Goal: Information Seeking & Learning: Learn about a topic

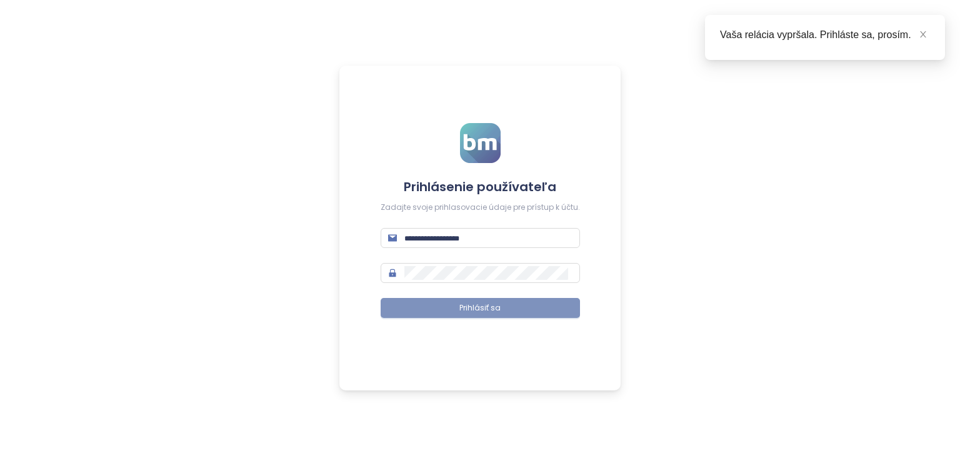
type input "**********"
click at [459, 307] on button "Prihlásiť sa" at bounding box center [479, 308] width 199 height 20
click at [923, 34] on icon "close" at bounding box center [922, 34] width 9 height 9
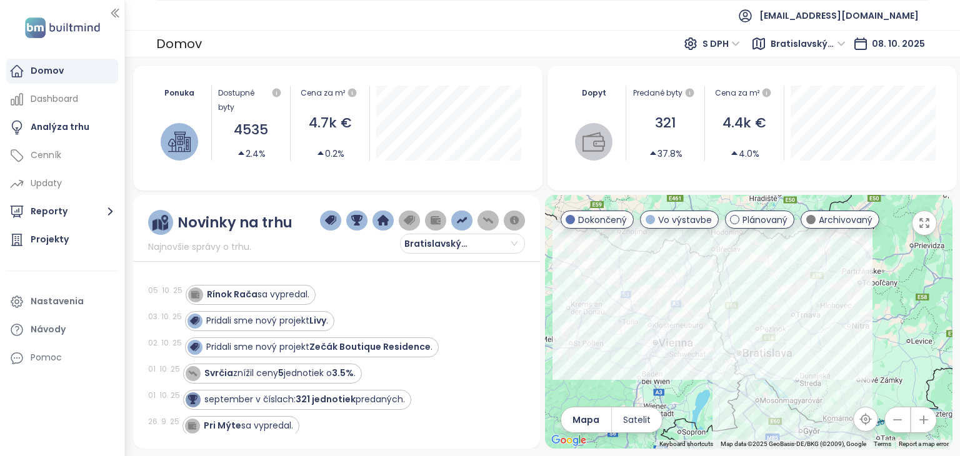
click at [495, 343] on div "Pridali sme nový projekt Zečák Boutique Residence ." at bounding box center [347, 347] width 325 height 20
click at [925, 225] on icon "button" at bounding box center [924, 223] width 12 height 12
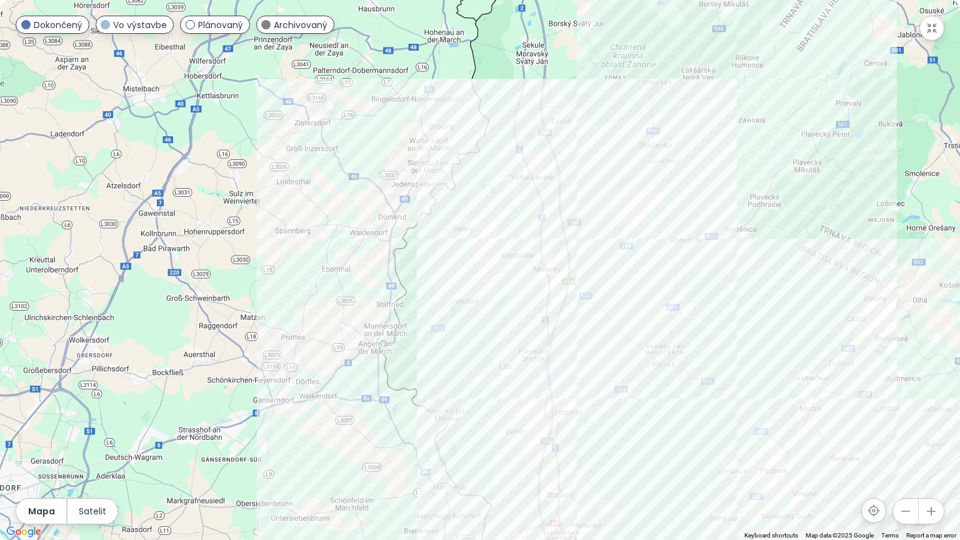
drag, startPoint x: 320, startPoint y: 337, endPoint x: 743, endPoint y: 539, distance: 468.9
click at [743, 455] on div "Keyboard shortcuts Map Data Map data ©2025 Google Map data ©2025 Google 2 km Cl…" at bounding box center [480, 270] width 960 height 540
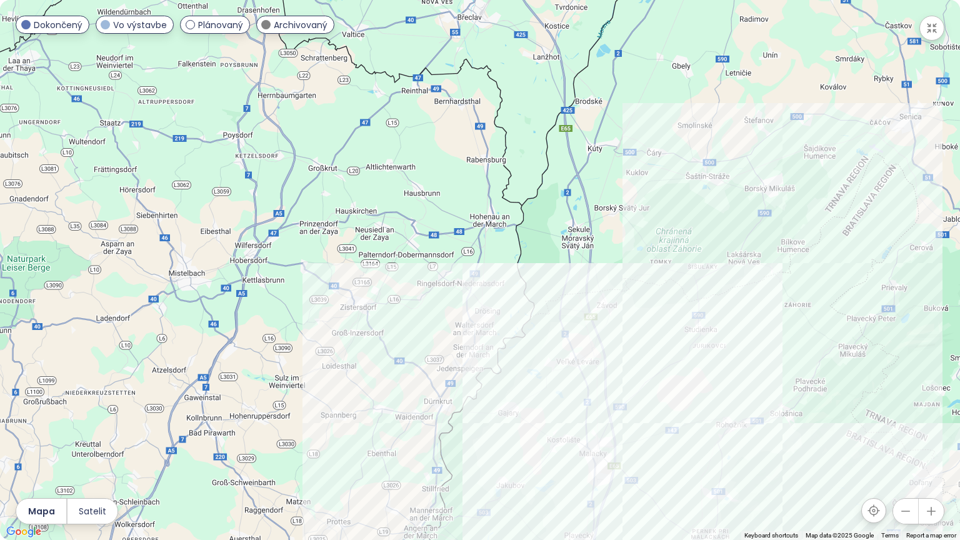
drag, startPoint x: 715, startPoint y: 260, endPoint x: 768, endPoint y: 461, distance: 207.9
click at [768, 455] on div at bounding box center [480, 270] width 960 height 540
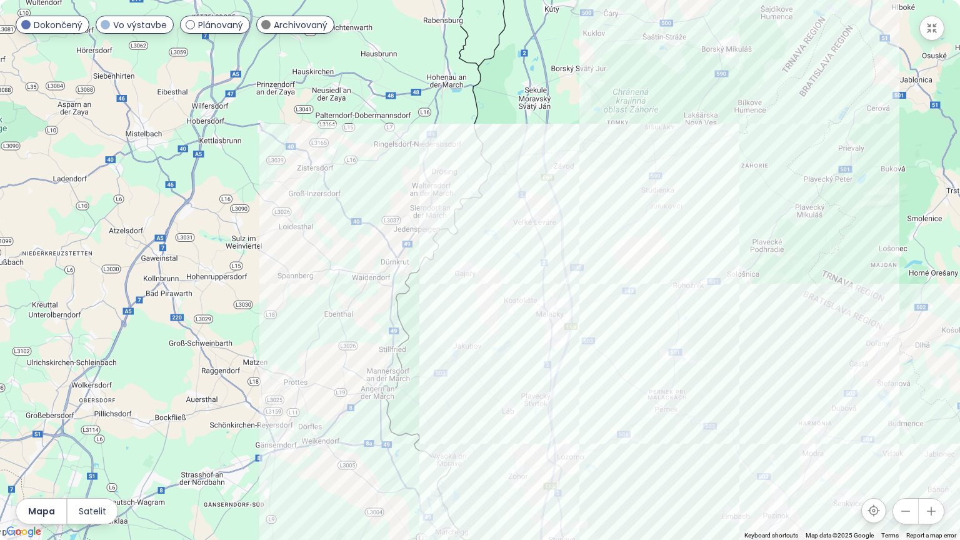
drag, startPoint x: 374, startPoint y: 315, endPoint x: 341, endPoint y: 170, distance: 148.7
click at [341, 170] on div at bounding box center [480, 270] width 960 height 540
click at [548, 296] on div "[PERSON_NAME][GEOGRAPHIC_DATA]" at bounding box center [480, 270] width 960 height 540
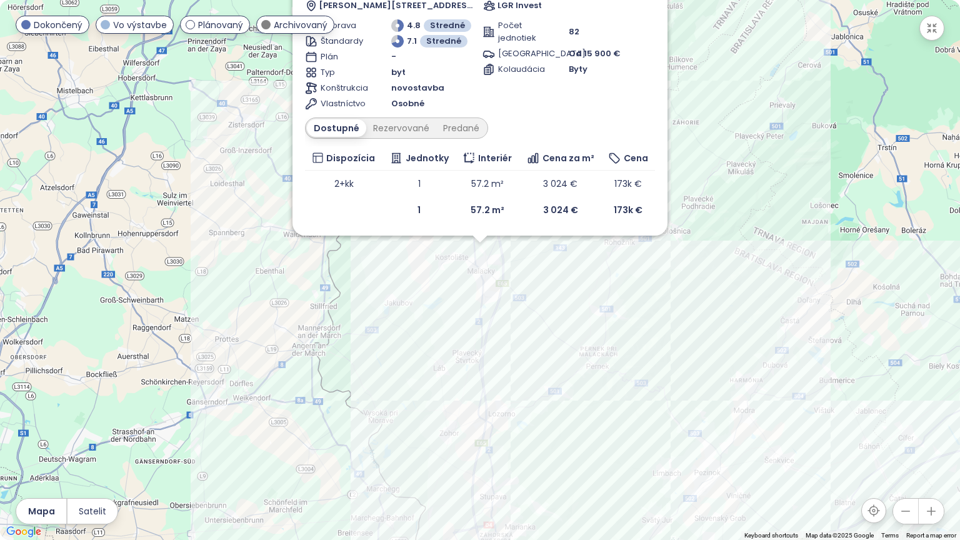
click at [615, 315] on div "[PERSON_NAME] RESIDENCE&SHOPPING CENTRE Vo výstavbe [GEOGRAPHIC_DATA] 8, [GEOGR…" at bounding box center [480, 270] width 960 height 540
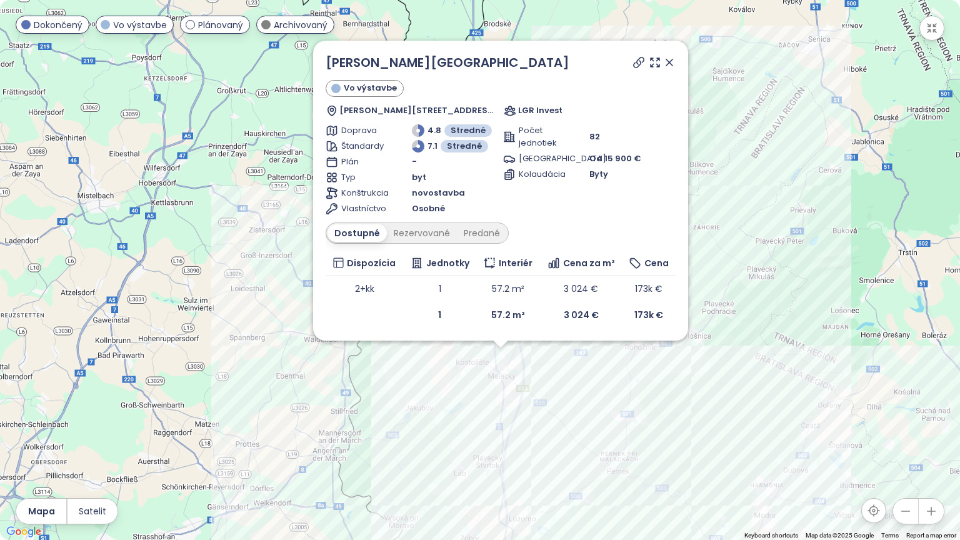
drag, startPoint x: 705, startPoint y: 152, endPoint x: 731, endPoint y: 281, distance: 131.2
click at [731, 281] on div "[PERSON_NAME] RESIDENCE&SHOPPING CENTRE Vo výstavbe [GEOGRAPHIC_DATA] 8, [GEOGR…" at bounding box center [480, 270] width 960 height 540
click at [668, 58] on icon at bounding box center [669, 61] width 12 height 12
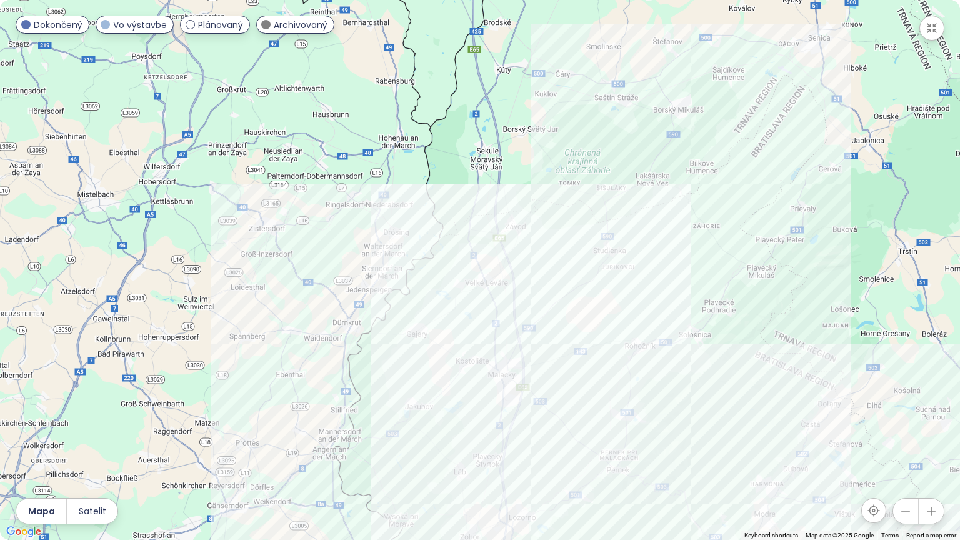
click at [668, 58] on div at bounding box center [480, 270] width 960 height 540
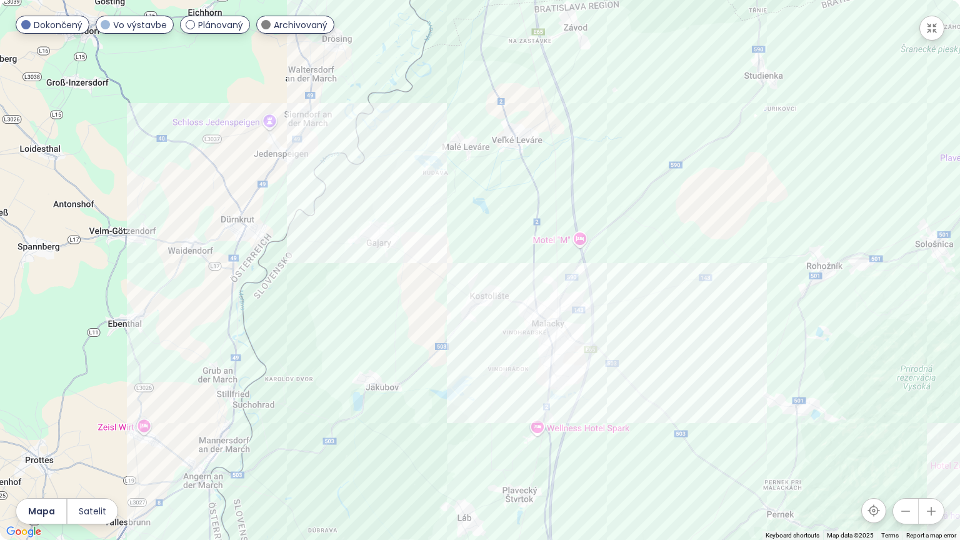
drag, startPoint x: 381, startPoint y: 390, endPoint x: 600, endPoint y: 20, distance: 430.2
click at [600, 20] on div at bounding box center [480, 270] width 960 height 540
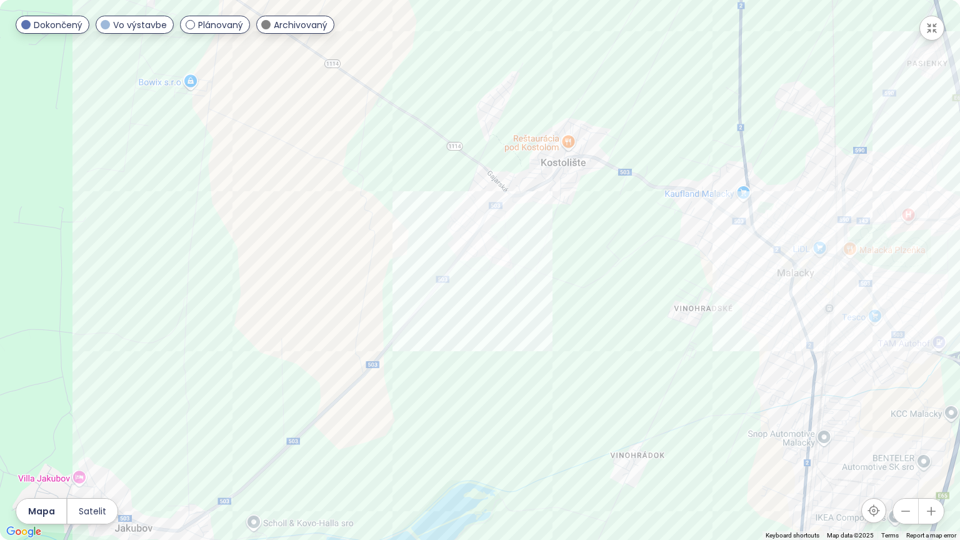
drag, startPoint x: 504, startPoint y: 316, endPoint x: 750, endPoint y: 179, distance: 281.1
click at [750, 179] on div at bounding box center [480, 270] width 960 height 540
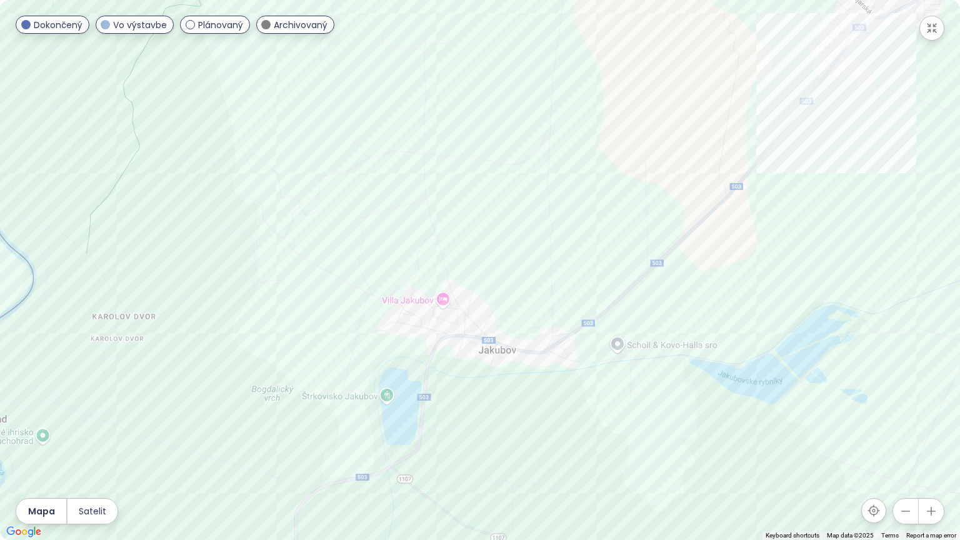
drag, startPoint x: 650, startPoint y: 239, endPoint x: 673, endPoint y: 222, distance: 28.6
click at [673, 222] on div at bounding box center [480, 270] width 960 height 540
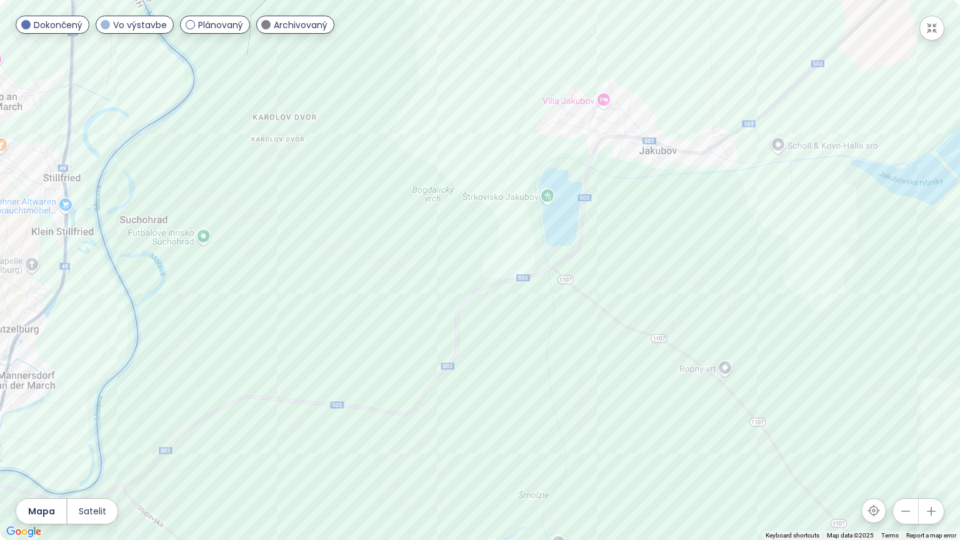
drag, startPoint x: 355, startPoint y: 351, endPoint x: 525, endPoint y: 144, distance: 268.1
click at [525, 144] on div at bounding box center [480, 270] width 960 height 540
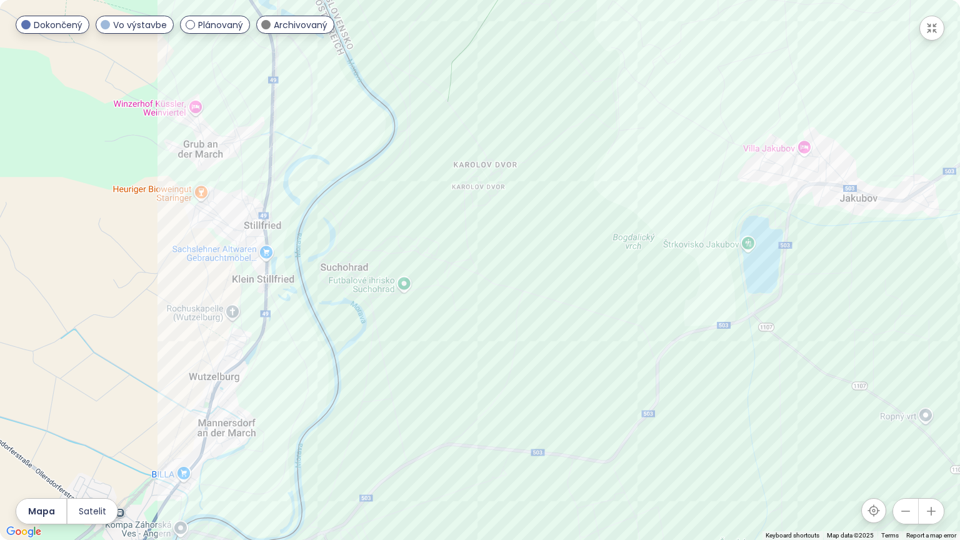
drag, startPoint x: 547, startPoint y: 320, endPoint x: 573, endPoint y: 447, distance: 129.5
click at [573, 447] on div at bounding box center [480, 270] width 960 height 540
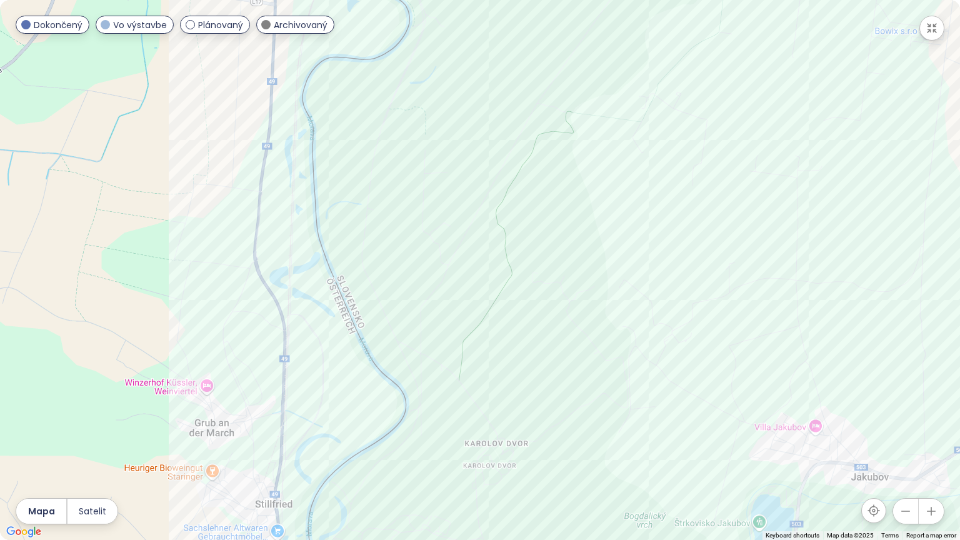
drag, startPoint x: 579, startPoint y: 149, endPoint x: 590, endPoint y: 430, distance: 282.0
click at [590, 430] on div at bounding box center [480, 270] width 960 height 540
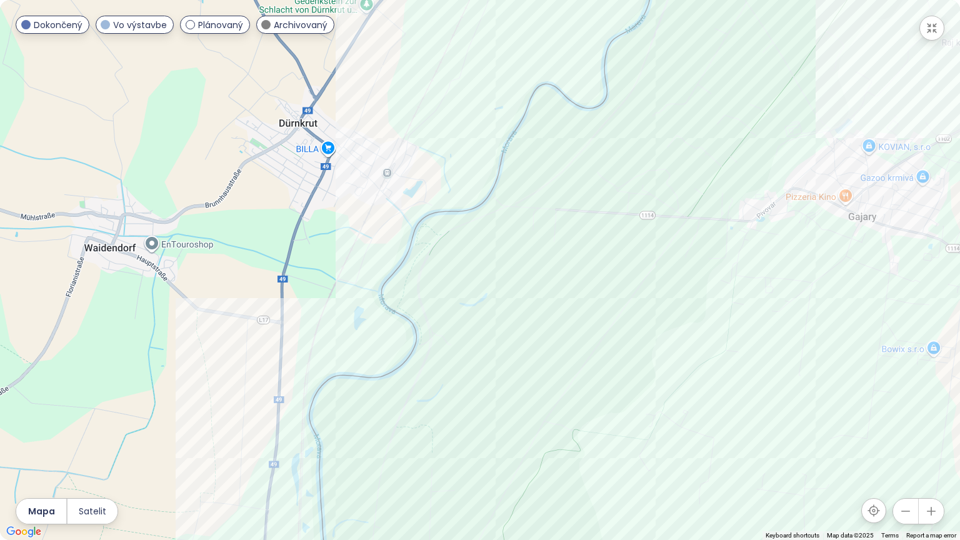
drag, startPoint x: 563, startPoint y: 127, endPoint x: 569, endPoint y: 450, distance: 322.4
click at [569, 450] on div at bounding box center [480, 270] width 960 height 540
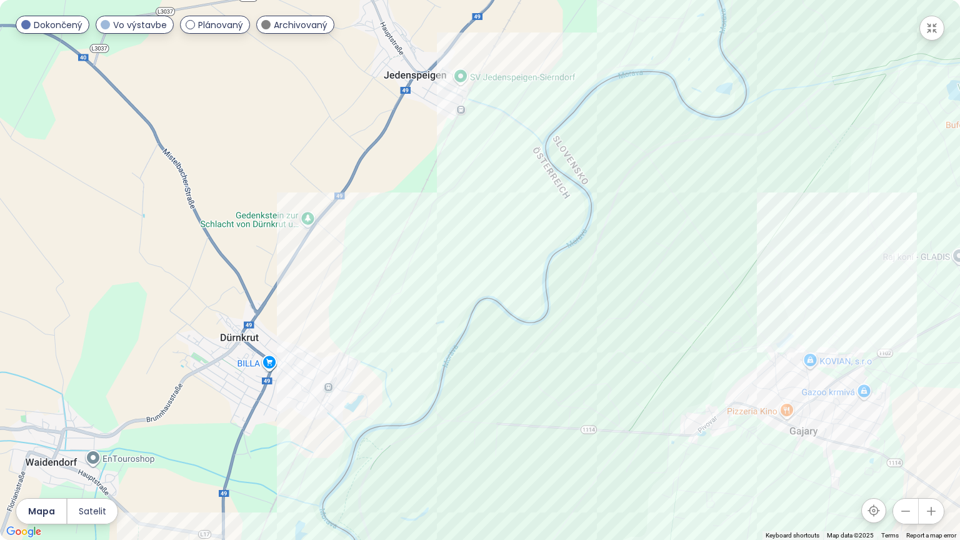
drag, startPoint x: 570, startPoint y: 264, endPoint x: 510, endPoint y: 480, distance: 223.7
click at [510, 455] on div at bounding box center [480, 270] width 960 height 540
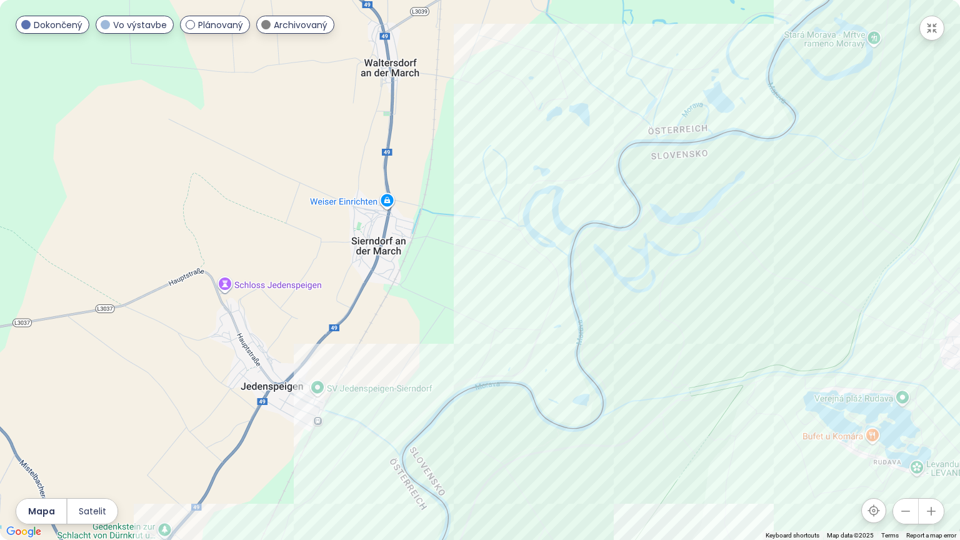
drag, startPoint x: 676, startPoint y: 179, endPoint x: 532, endPoint y: 492, distance: 344.4
click at [532, 455] on div at bounding box center [480, 270] width 960 height 540
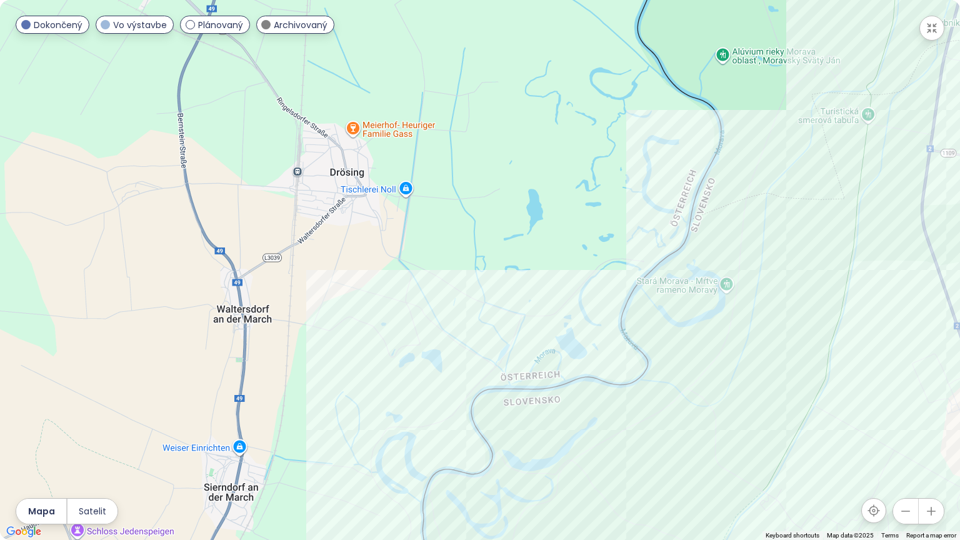
drag, startPoint x: 727, startPoint y: 163, endPoint x: 577, endPoint y: 415, distance: 293.6
click at [577, 415] on div at bounding box center [480, 270] width 960 height 540
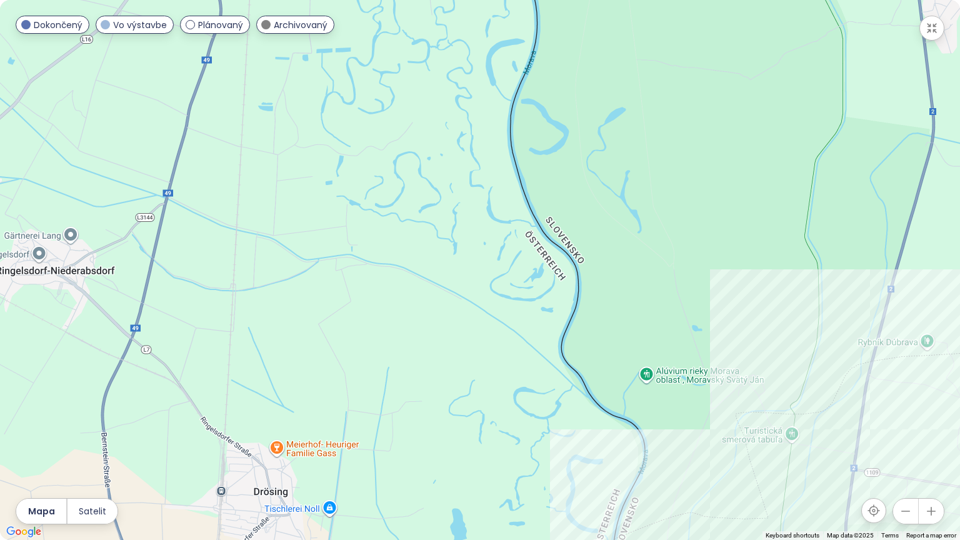
drag, startPoint x: 636, startPoint y: 138, endPoint x: 547, endPoint y: 488, distance: 361.1
click at [547, 455] on div at bounding box center [480, 270] width 960 height 540
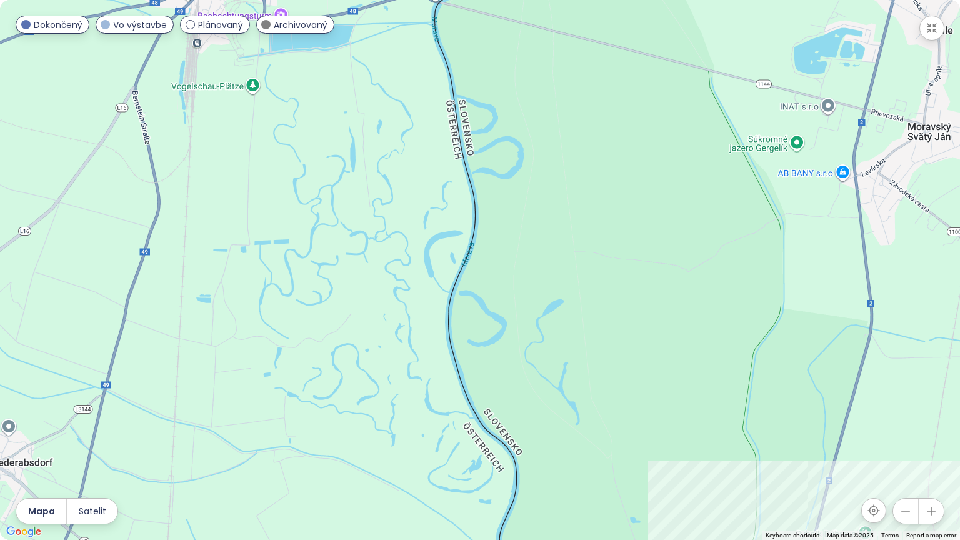
drag, startPoint x: 594, startPoint y: 214, endPoint x: 532, endPoint y: 409, distance: 205.1
click at [532, 409] on div at bounding box center [480, 270] width 960 height 540
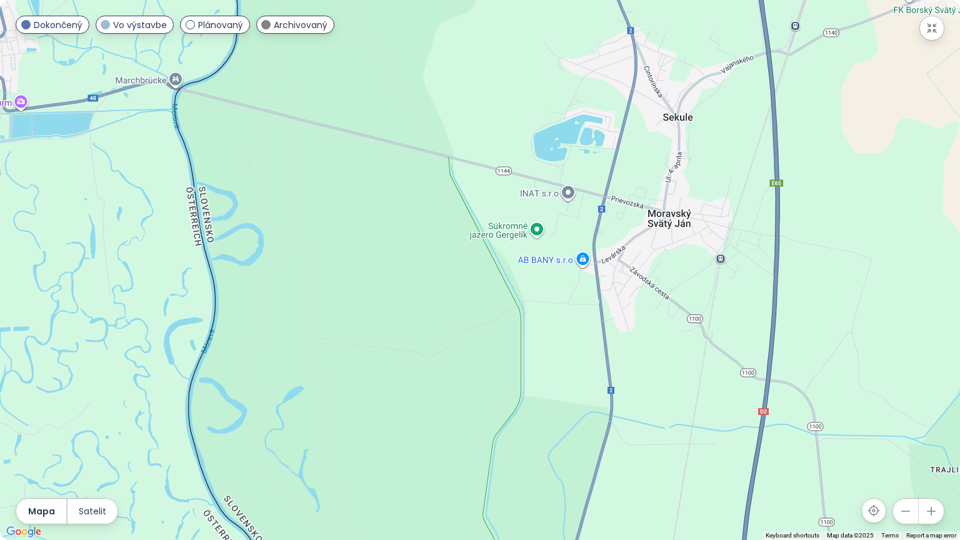
drag, startPoint x: 520, startPoint y: 187, endPoint x: 260, endPoint y: 240, distance: 265.1
click at [260, 240] on div at bounding box center [480, 270] width 960 height 540
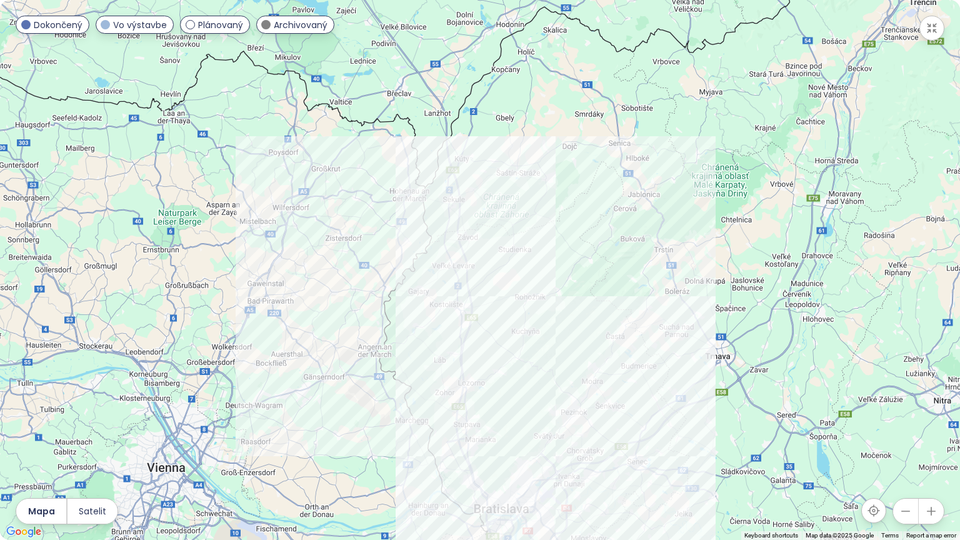
drag, startPoint x: 542, startPoint y: 428, endPoint x: 529, endPoint y: 365, distance: 63.8
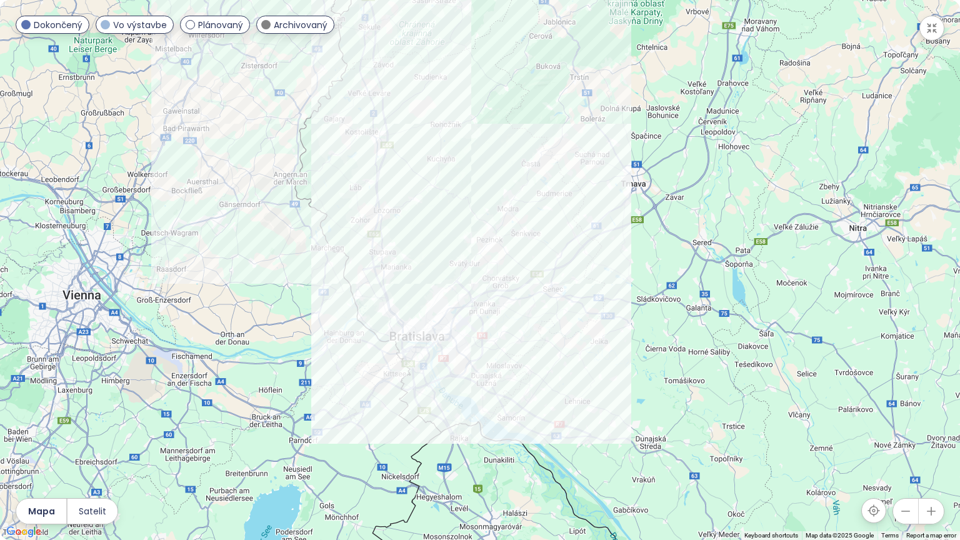
drag, startPoint x: 530, startPoint y: 376, endPoint x: 430, endPoint y: 175, distance: 224.4
click at [430, 175] on div at bounding box center [480, 270] width 960 height 540
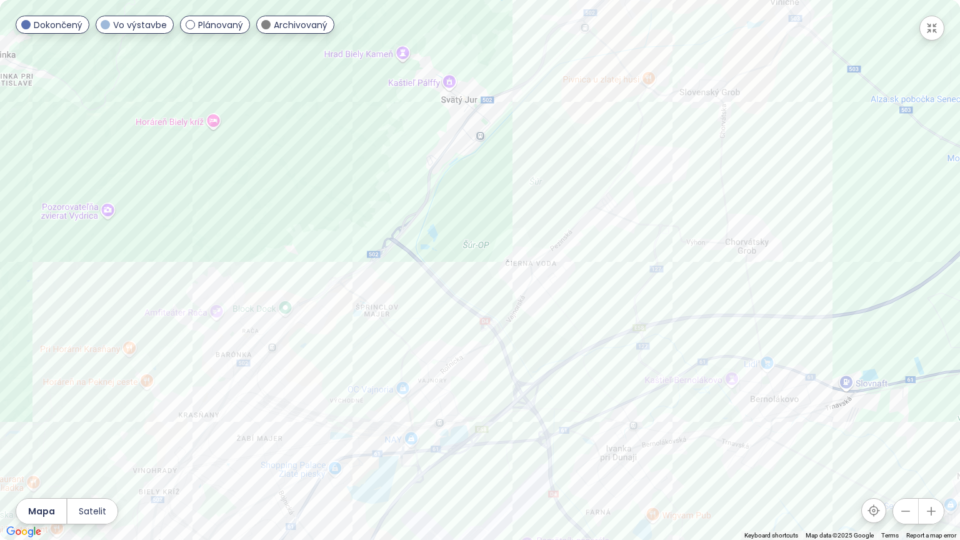
drag, startPoint x: 480, startPoint y: 403, endPoint x: 460, endPoint y: 112, distance: 291.8
click at [460, 112] on div at bounding box center [480, 270] width 960 height 540
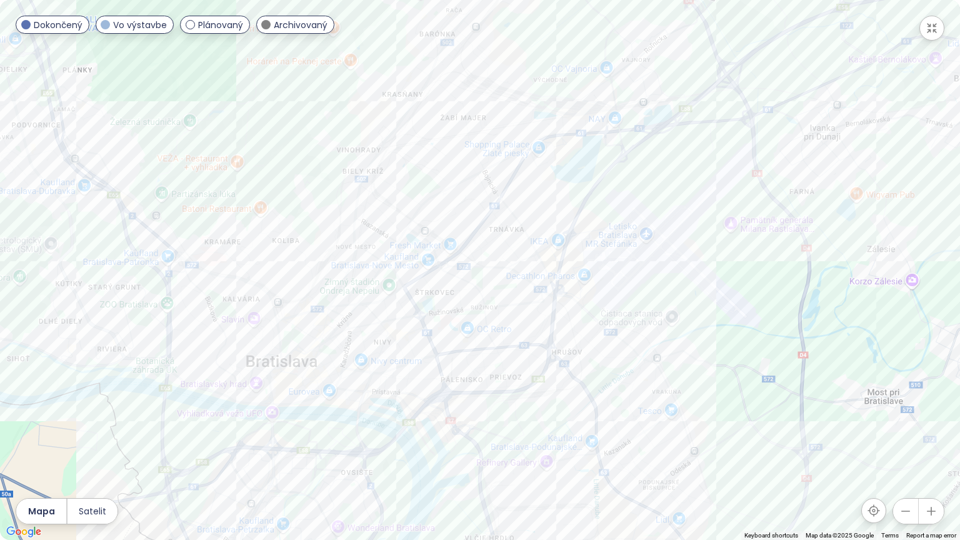
drag, startPoint x: 362, startPoint y: 354, endPoint x: 574, endPoint y: 19, distance: 396.2
click at [574, 19] on div at bounding box center [480, 270] width 960 height 540
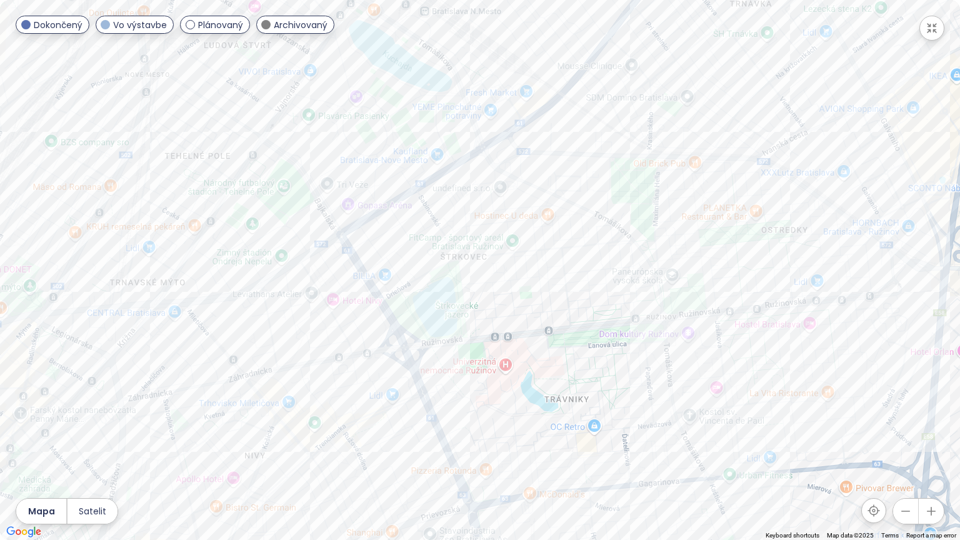
drag, startPoint x: 359, startPoint y: 392, endPoint x: 550, endPoint y: 91, distance: 357.2
click at [550, 91] on div at bounding box center [480, 270] width 960 height 540
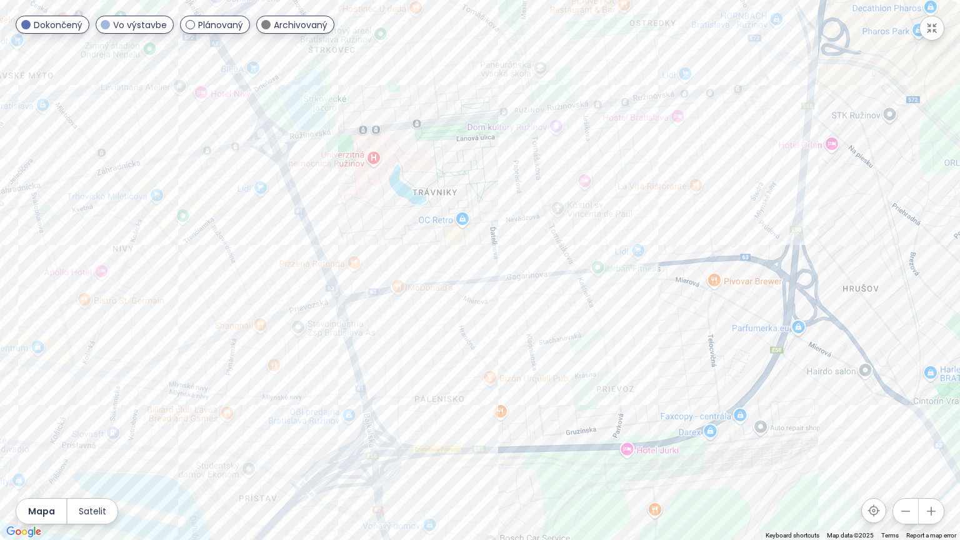
drag, startPoint x: 547, startPoint y: 325, endPoint x: 412, endPoint y: 116, distance: 249.0
click at [412, 116] on div at bounding box center [480, 270] width 960 height 540
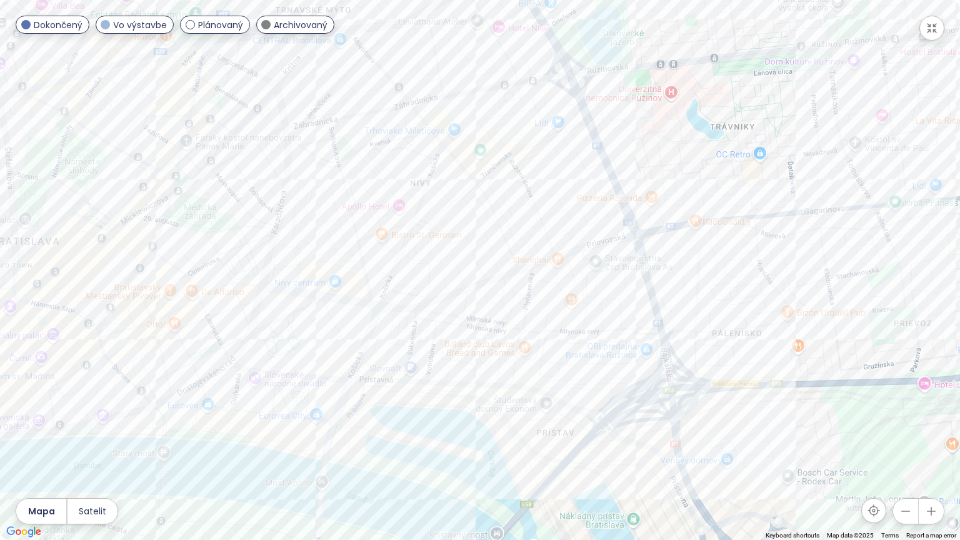
drag, startPoint x: 324, startPoint y: 290, endPoint x: 627, endPoint y: 222, distance: 310.4
click at [627, 222] on div at bounding box center [480, 270] width 960 height 540
click at [345, 349] on div "[GEOGRAPHIC_DATA]" at bounding box center [480, 270] width 960 height 540
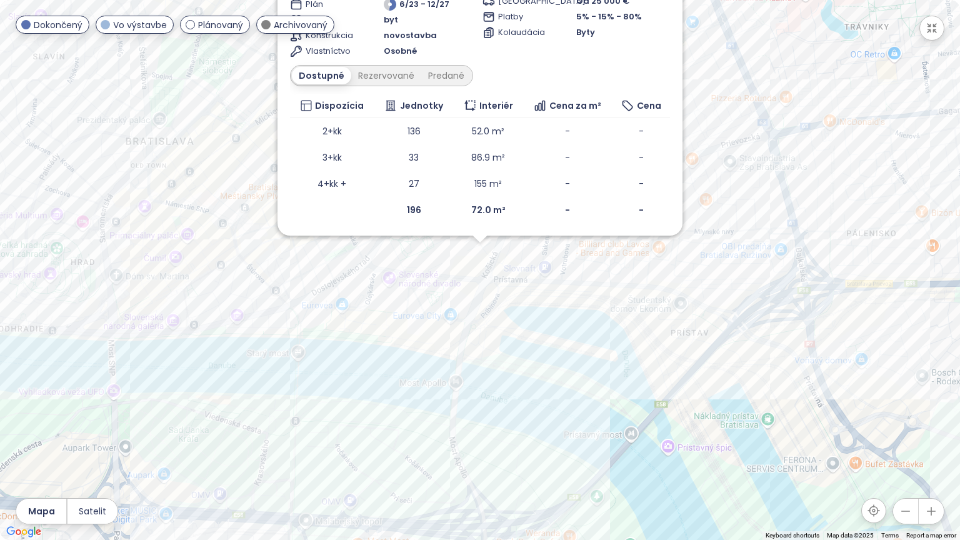
click at [537, 293] on div "Portum Towers Vo výstavbe 44VH+2V, 811 09 [GEOGRAPHIC_DATA]-[GEOGRAPHIC_DATA], …" at bounding box center [480, 270] width 960 height 540
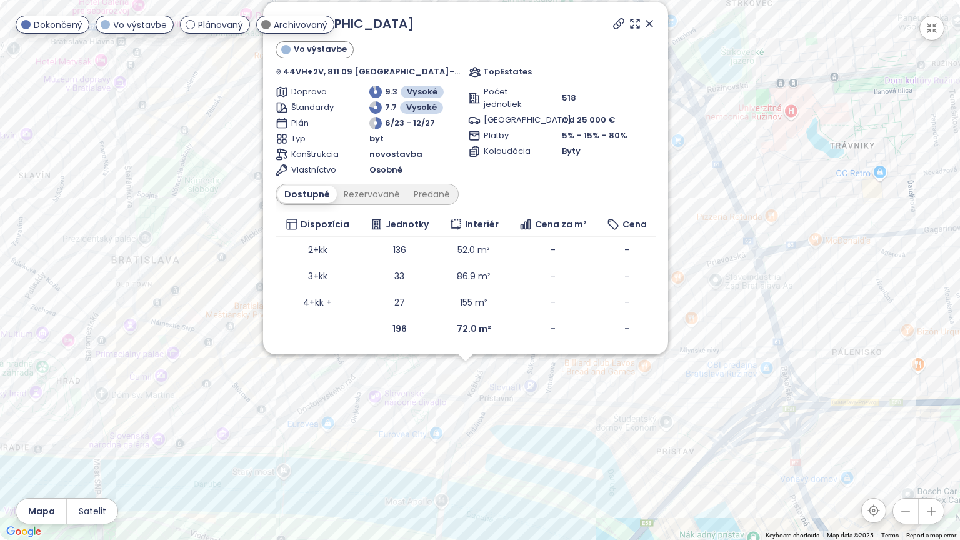
drag, startPoint x: 772, startPoint y: 147, endPoint x: 755, endPoint y: 278, distance: 131.7
click at [755, 278] on div "Portum Towers Vo výstavbe 44VH+2V, 811 09 [GEOGRAPHIC_DATA]-[GEOGRAPHIC_DATA], …" at bounding box center [480, 270] width 960 height 540
click at [646, 22] on icon at bounding box center [649, 24] width 6 height 6
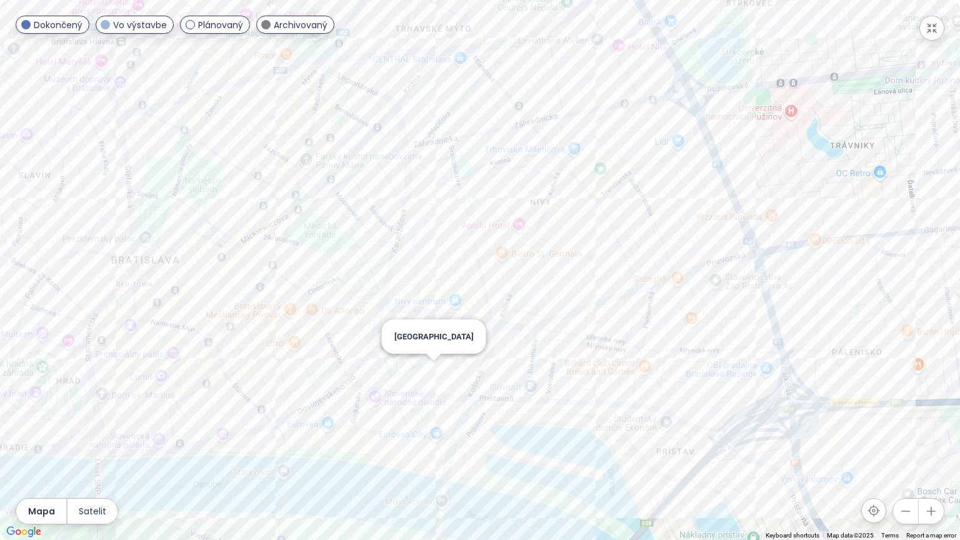
click at [430, 366] on div "[GEOGRAPHIC_DATA]" at bounding box center [480, 270] width 960 height 540
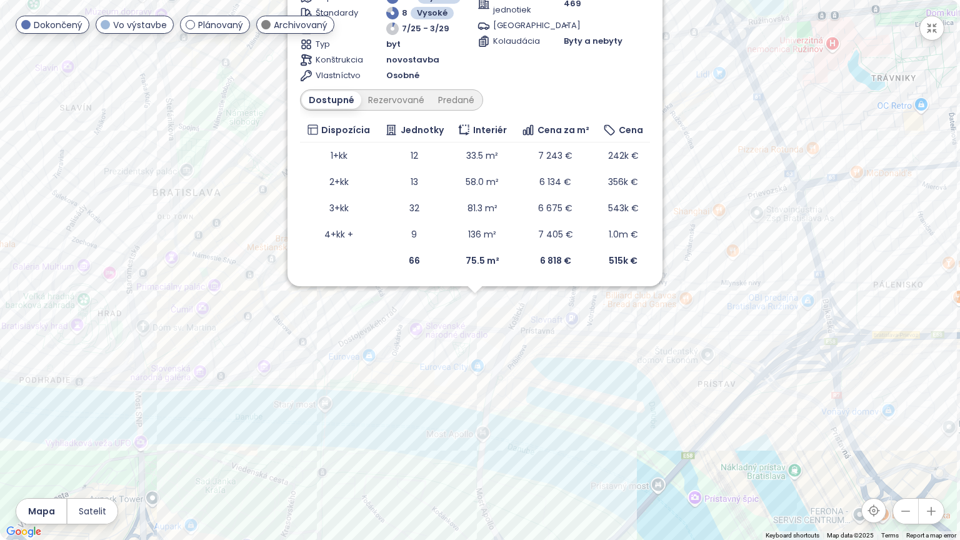
drag, startPoint x: 720, startPoint y: 175, endPoint x: 715, endPoint y: 228, distance: 53.3
click at [715, 228] on div "Ister Tower Vo výstavbe [STREET_ADDRESS] The [PERSON_NAME] Group / DRFG Doprava…" at bounding box center [480, 270] width 960 height 540
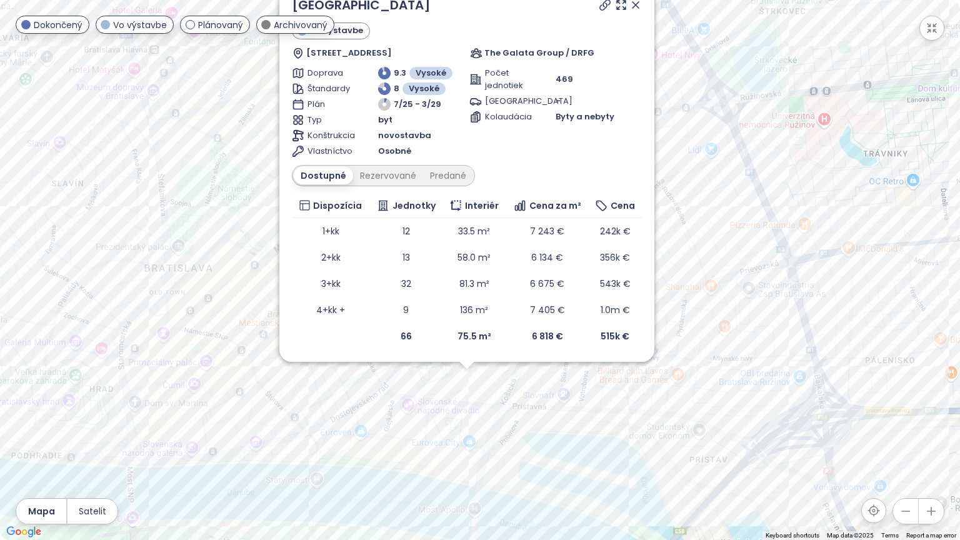
drag, startPoint x: 733, startPoint y: 55, endPoint x: 725, endPoint y: 137, distance: 82.9
click at [725, 137] on div "Ister Tower Vo výstavbe [STREET_ADDRESS] The [PERSON_NAME] Group / DRFG Doprava…" at bounding box center [480, 270] width 960 height 540
click at [637, 5] on icon at bounding box center [635, 4] width 12 height 12
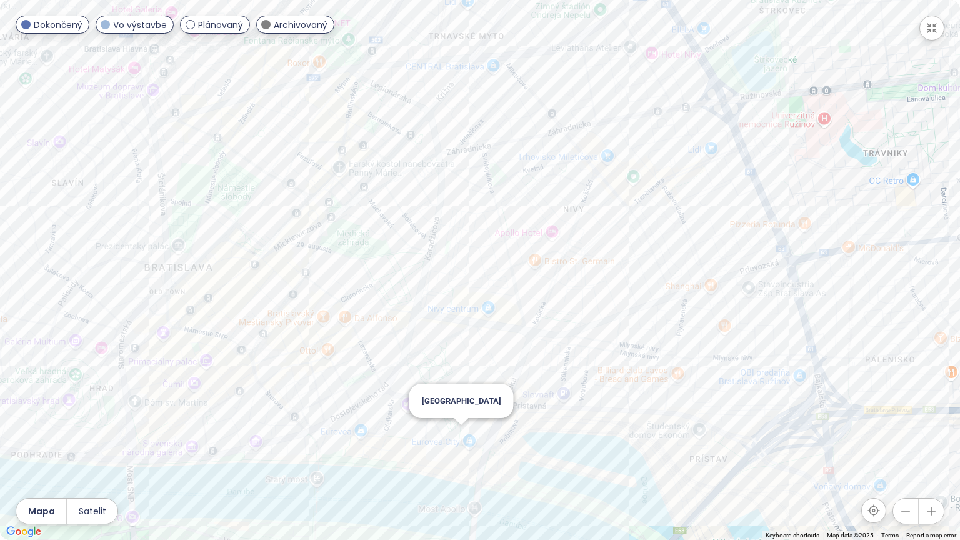
click at [460, 434] on div "[GEOGRAPHIC_DATA]" at bounding box center [480, 270] width 960 height 540
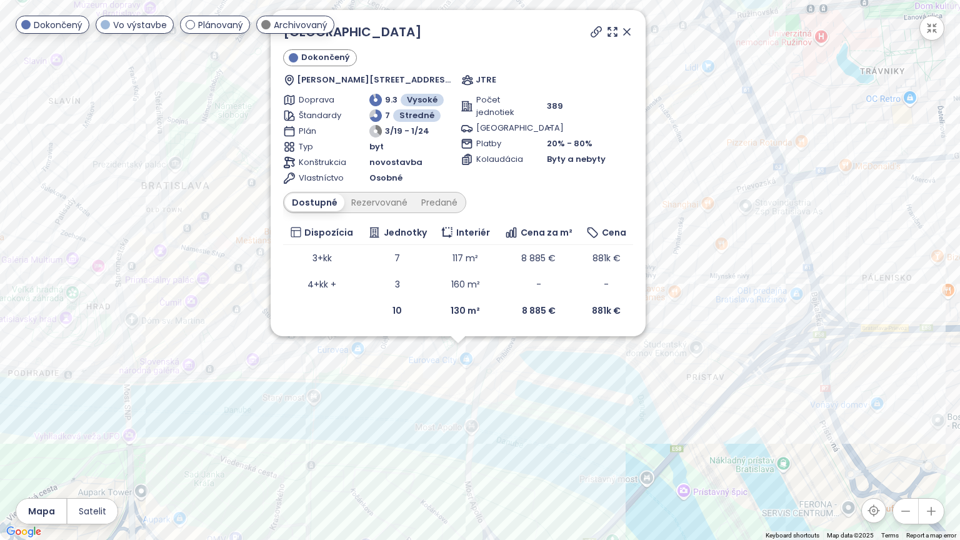
drag, startPoint x: 615, startPoint y: 316, endPoint x: 592, endPoint y: 418, distance: 104.3
click at [592, 418] on div "Eurovea Tower Dokončený [PERSON_NAME] 38, 821 09 [GEOGRAPHIC_DATA], [GEOGRAPHIC…" at bounding box center [480, 270] width 960 height 540
click at [628, 34] on icon at bounding box center [626, 32] width 6 height 6
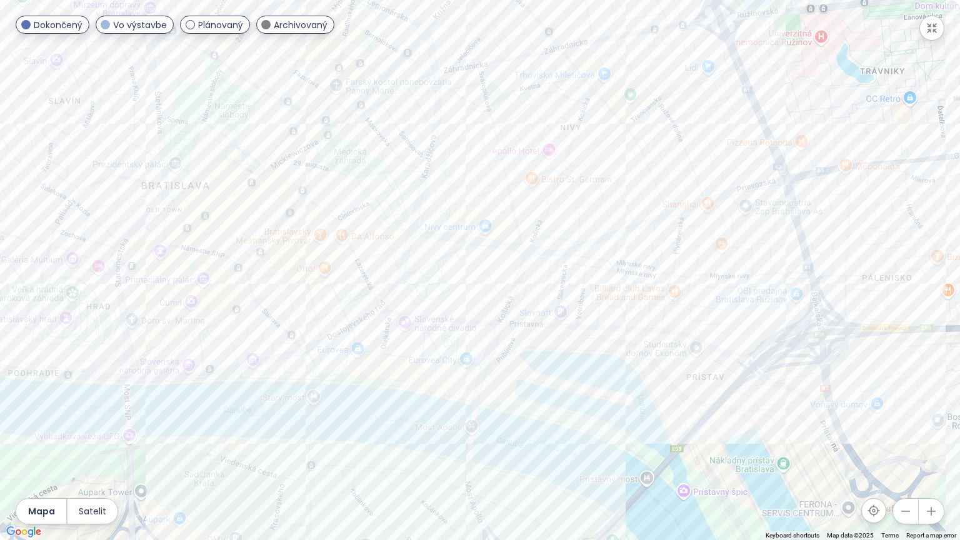
click at [628, 34] on div at bounding box center [480, 270] width 960 height 540
click at [440, 357] on div "Eurovea Riverside" at bounding box center [480, 270] width 960 height 540
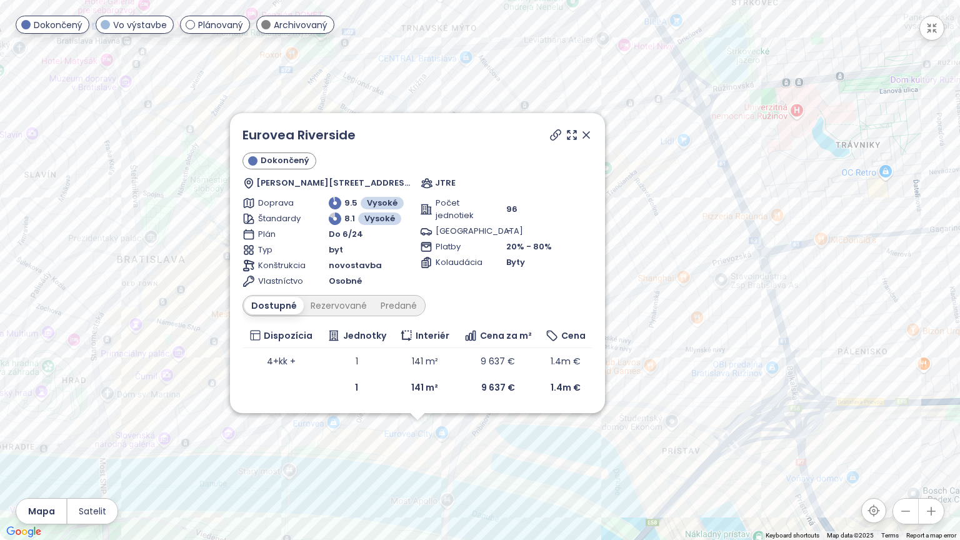
drag, startPoint x: 636, startPoint y: 305, endPoint x: 572, endPoint y: 488, distance: 193.8
click at [572, 455] on div "Eurovea Riverside Dokončený [PERSON_NAME] 34, 821 09 [GEOGRAPHIC_DATA], [GEOGRA…" at bounding box center [480, 270] width 960 height 540
click at [585, 133] on icon at bounding box center [586, 135] width 12 height 12
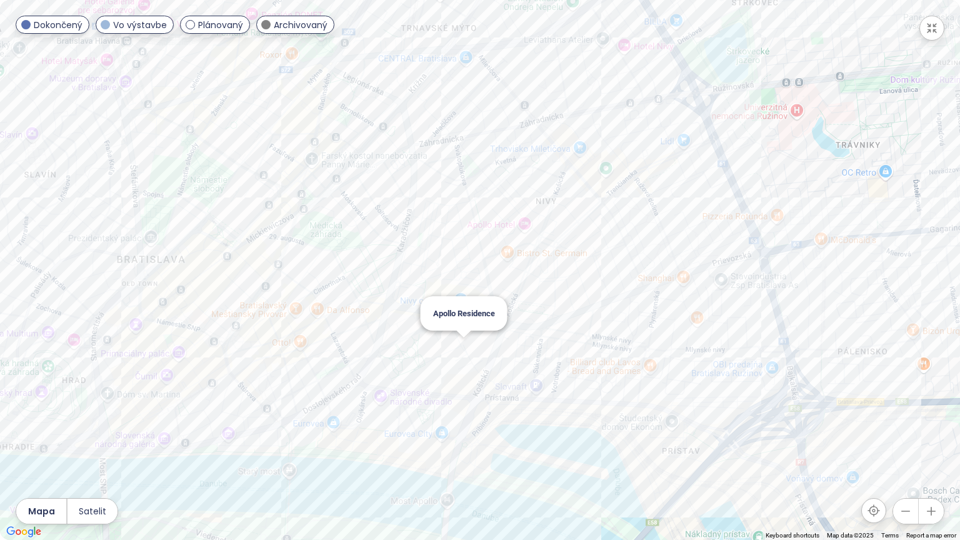
click at [468, 345] on div "Apollo Residence" at bounding box center [480, 270] width 960 height 540
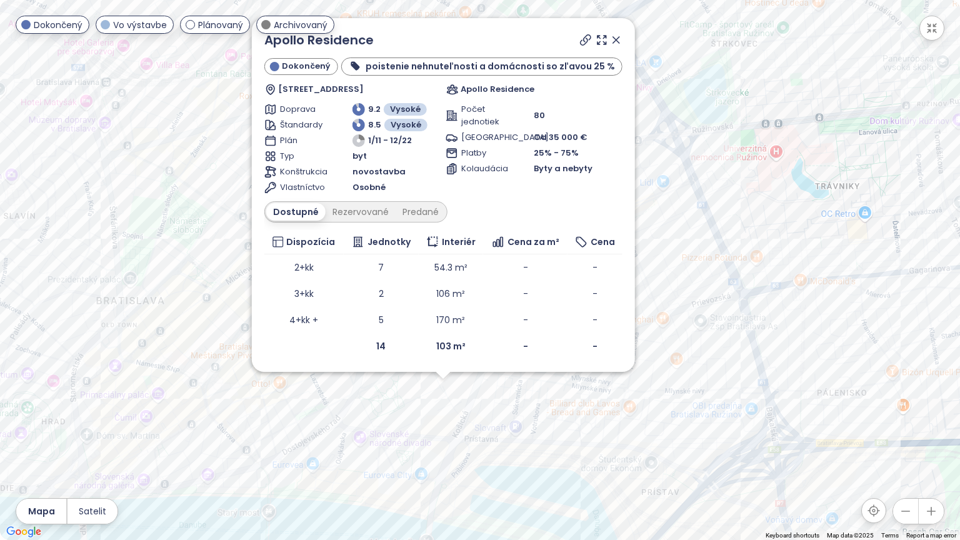
drag, startPoint x: 522, startPoint y: 368, endPoint x: 485, endPoint y: 505, distance: 142.3
click at [485, 455] on div "Apollo Residence Dokončený poistenie nehnuteľnosti a domácnosti so zľavou 25 % …" at bounding box center [480, 270] width 960 height 540
click at [609, 40] on icon at bounding box center [615, 41] width 12 height 12
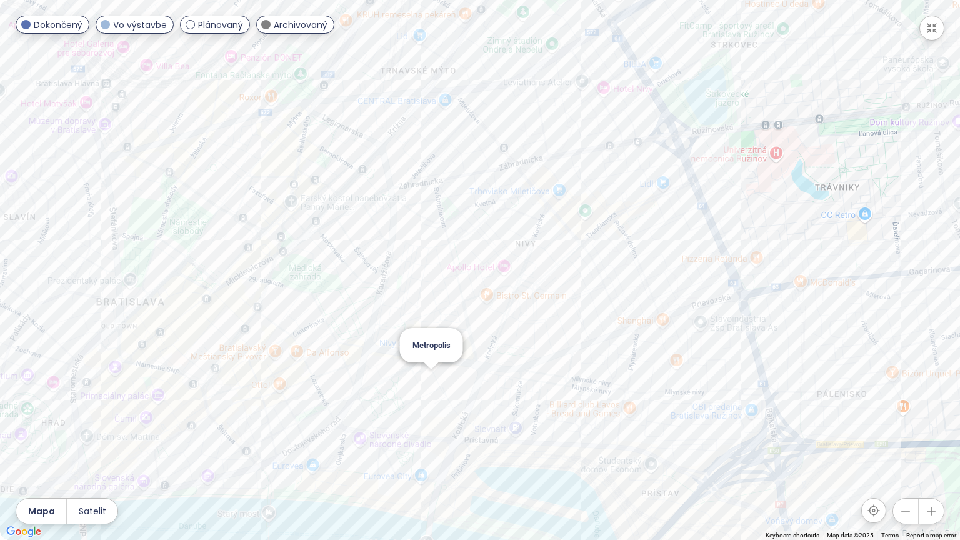
click at [427, 380] on div "Metropolis" at bounding box center [480, 270] width 960 height 540
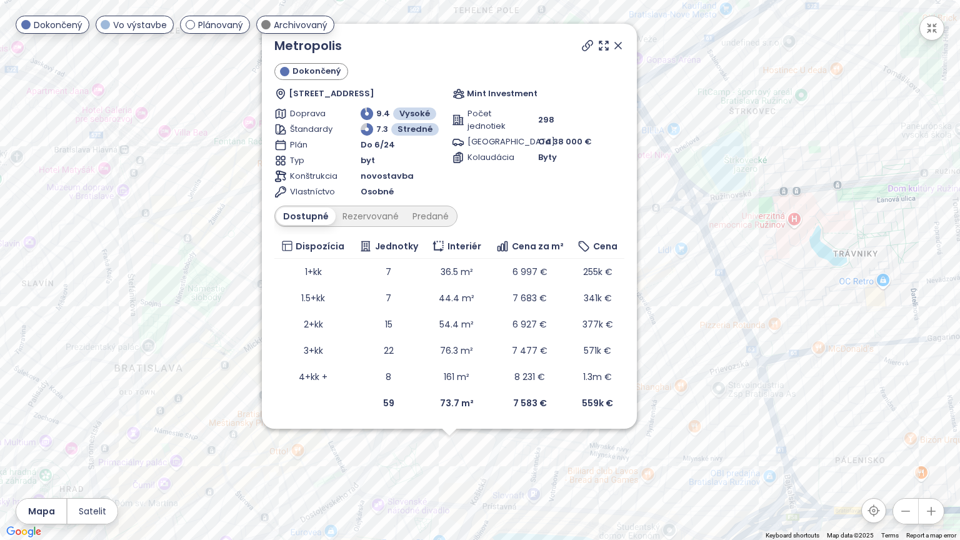
drag, startPoint x: 765, startPoint y: 112, endPoint x: 734, endPoint y: 313, distance: 203.0
click at [734, 313] on div "Metropolis Dokončený Bottova 5, 811 09 [GEOGRAPHIC_DATA], [GEOGRAPHIC_DATA] Min…" at bounding box center [480, 270] width 960 height 540
click at [620, 44] on icon at bounding box center [618, 45] width 6 height 6
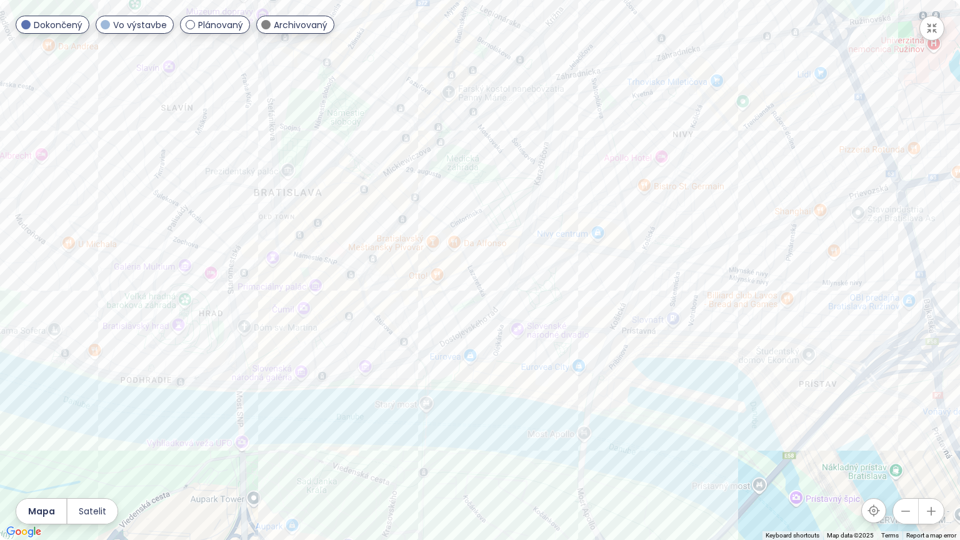
drag, startPoint x: 529, startPoint y: 369, endPoint x: 665, endPoint y: 187, distance: 228.0
click at [665, 187] on div at bounding box center [480, 270] width 960 height 540
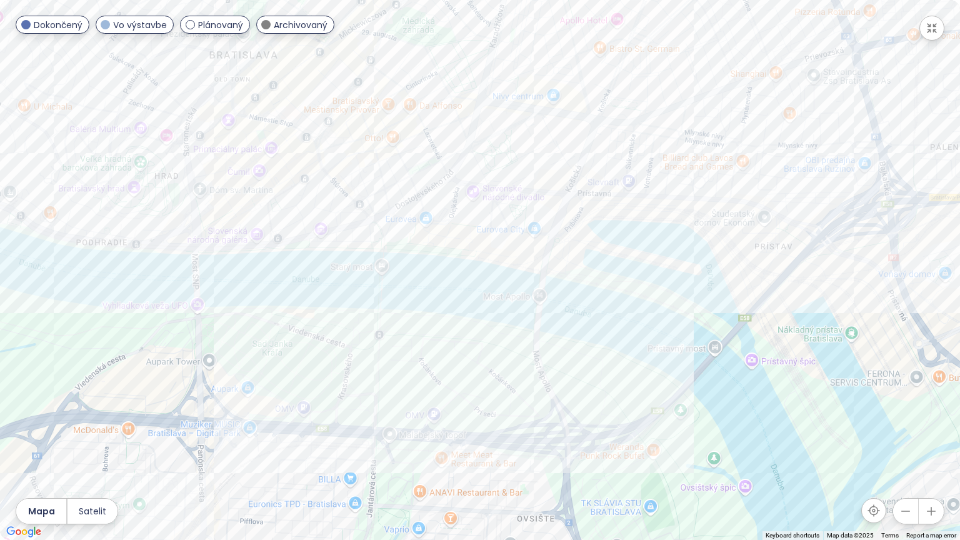
drag, startPoint x: 513, startPoint y: 409, endPoint x: 467, endPoint y: 270, distance: 146.6
click at [467, 270] on div at bounding box center [480, 270] width 960 height 540
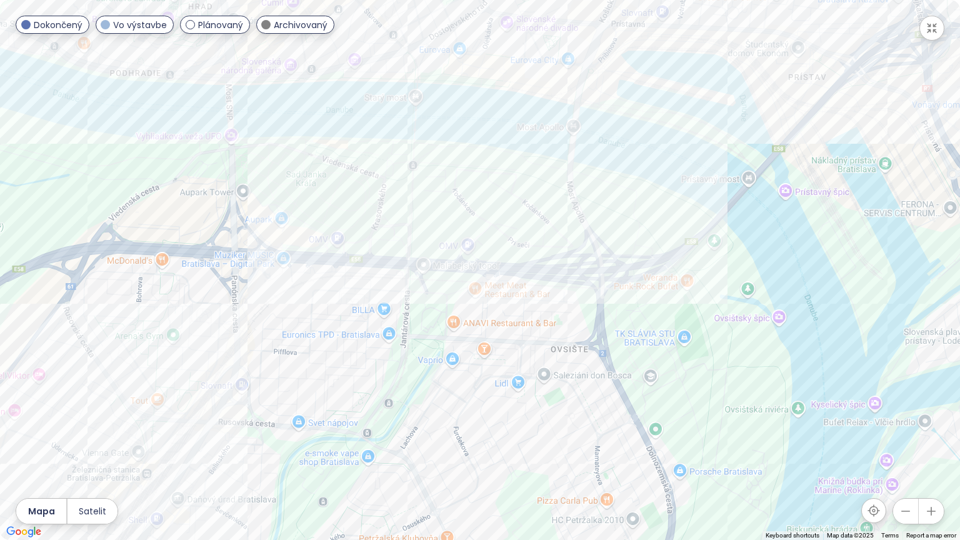
drag, startPoint x: 469, startPoint y: 425, endPoint x: 502, endPoint y: 251, distance: 178.2
click at [502, 251] on div at bounding box center [480, 270] width 960 height 540
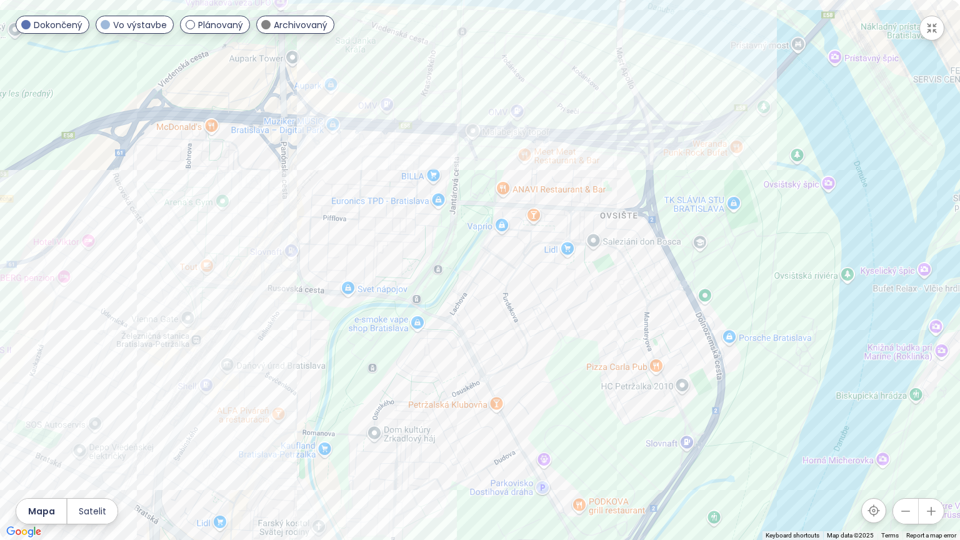
drag, startPoint x: 511, startPoint y: 380, endPoint x: 560, endPoint y: 244, distance: 144.3
click at [560, 244] on div at bounding box center [480, 270] width 960 height 540
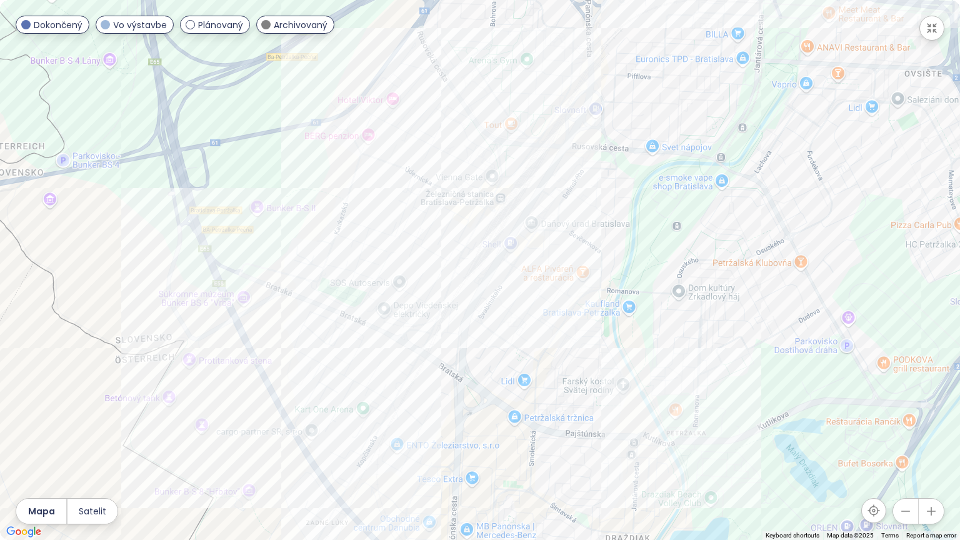
drag, startPoint x: 298, startPoint y: 401, endPoint x: 612, endPoint y: 255, distance: 346.6
click at [612, 255] on div at bounding box center [480, 270] width 960 height 540
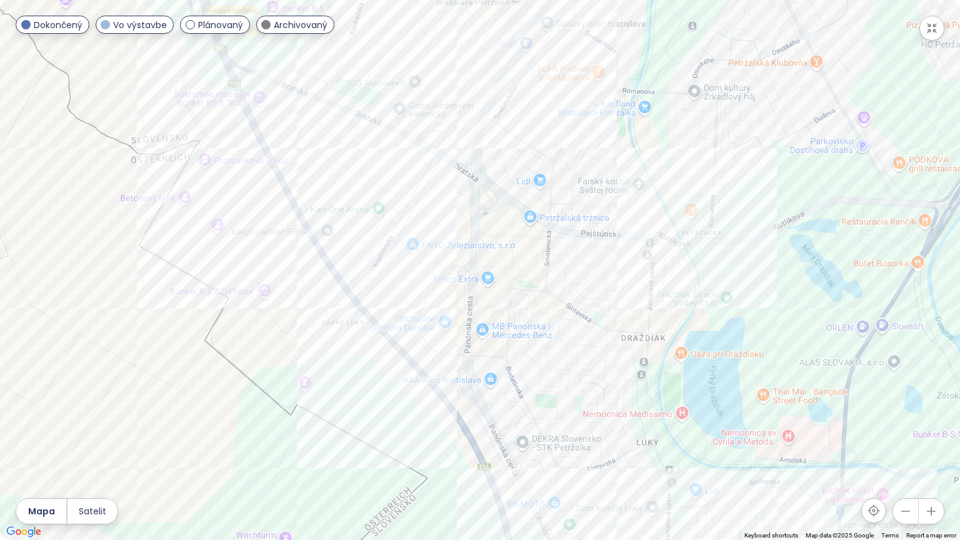
drag, startPoint x: 484, startPoint y: 386, endPoint x: 500, endPoint y: 186, distance: 200.5
click at [500, 186] on div at bounding box center [480, 270] width 960 height 540
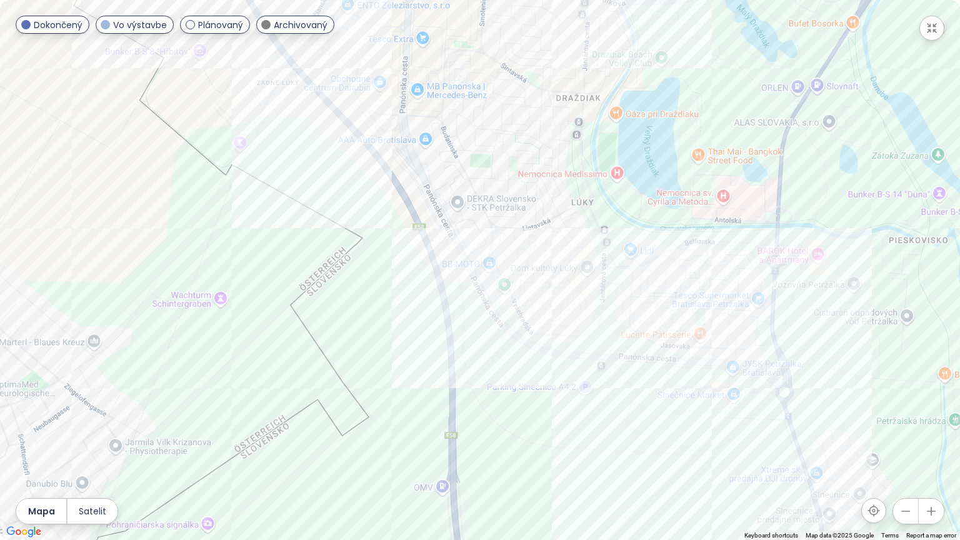
drag, startPoint x: 537, startPoint y: 430, endPoint x: 469, endPoint y: 181, distance: 257.8
click at [469, 181] on div at bounding box center [480, 270] width 960 height 540
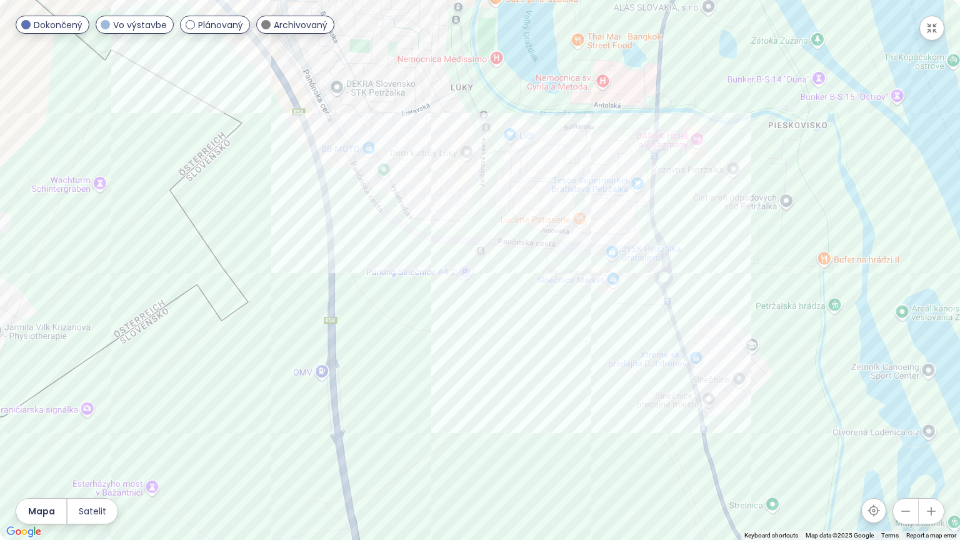
drag, startPoint x: 597, startPoint y: 443, endPoint x: 474, endPoint y: 327, distance: 169.7
click at [474, 327] on div at bounding box center [480, 270] width 960 height 540
click at [612, 227] on div "Slnečnice Nad Mestom Veže" at bounding box center [480, 270] width 960 height 540
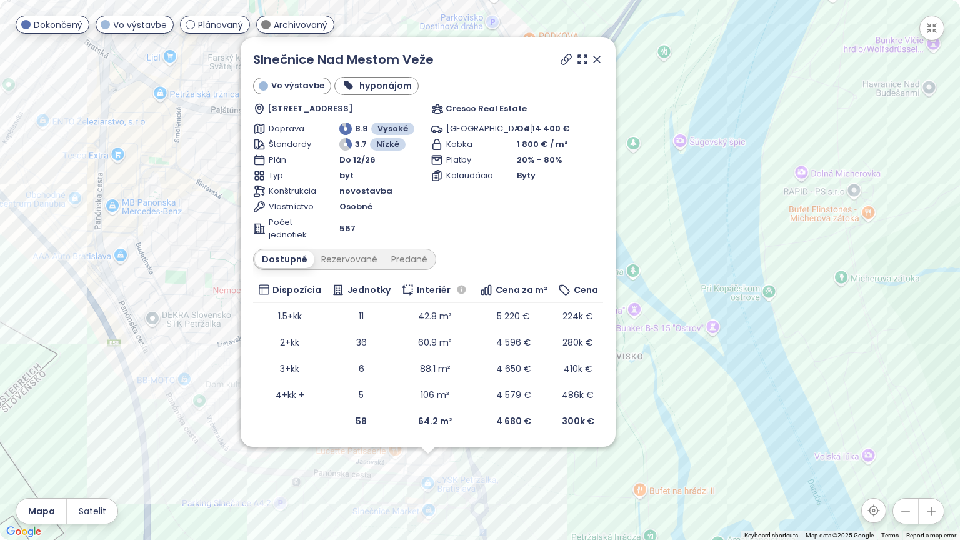
drag, startPoint x: 777, startPoint y: 197, endPoint x: 725, endPoint y: 412, distance: 220.5
click at [725, 412] on div "Slnečnice Nad Mestom Veže Vo výstavbe hyponájom Jasovská, 851 07 [GEOGRAPHIC_DA…" at bounding box center [480, 270] width 960 height 540
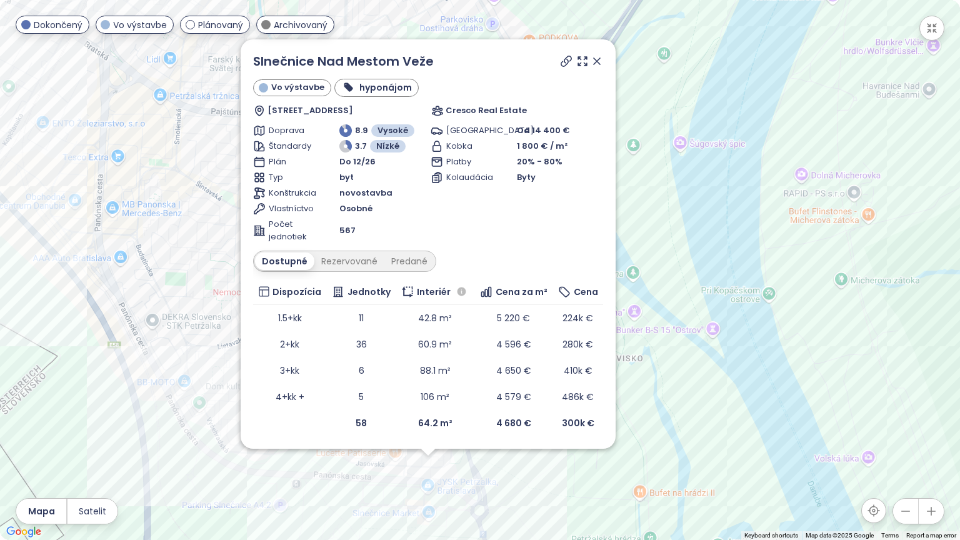
click at [597, 57] on icon at bounding box center [596, 61] width 12 height 12
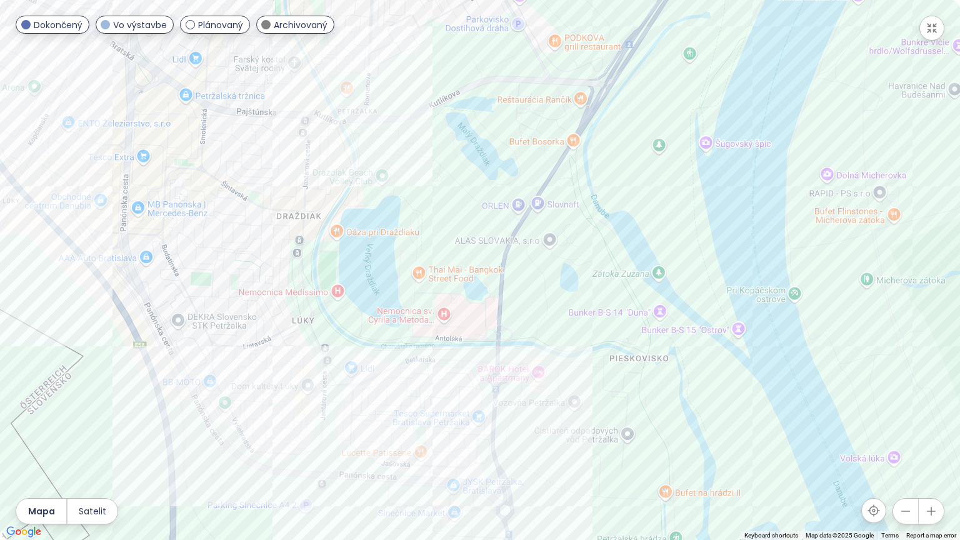
drag, startPoint x: 597, startPoint y: 57, endPoint x: 605, endPoint y: 407, distance: 349.3
click at [605, 407] on div at bounding box center [480, 270] width 960 height 540
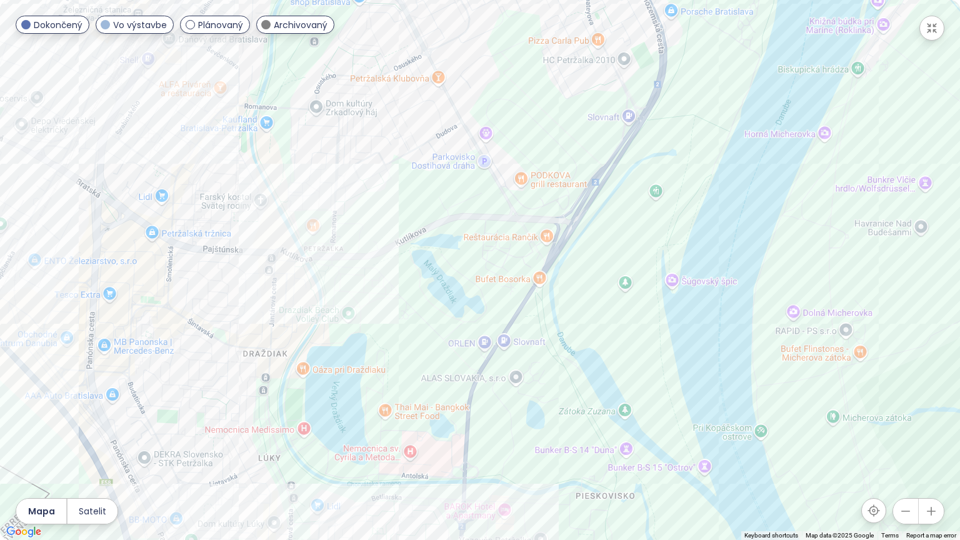
click at [599, 430] on div at bounding box center [480, 270] width 960 height 540
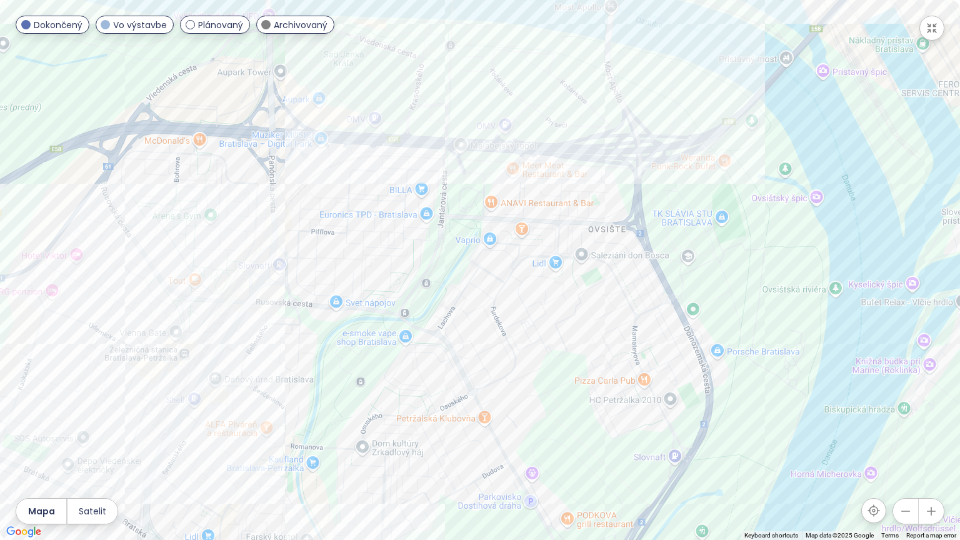
drag, startPoint x: 696, startPoint y: 539, endPoint x: 703, endPoint y: 539, distance: 7.5
click at [703, 455] on div at bounding box center [480, 270] width 960 height 540
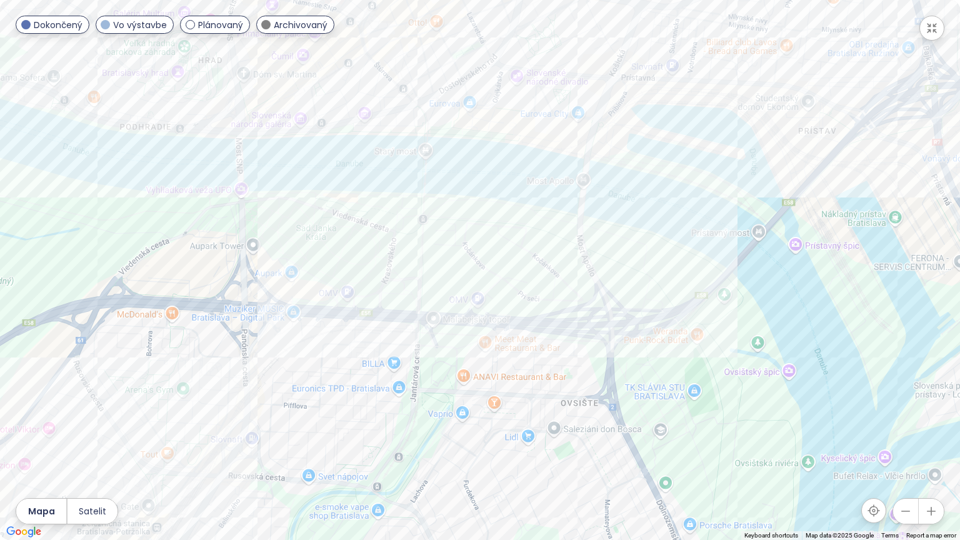
drag, startPoint x: 604, startPoint y: 204, endPoint x: 572, endPoint y: 392, distance: 191.3
click at [572, 392] on div at bounding box center [480, 270] width 960 height 540
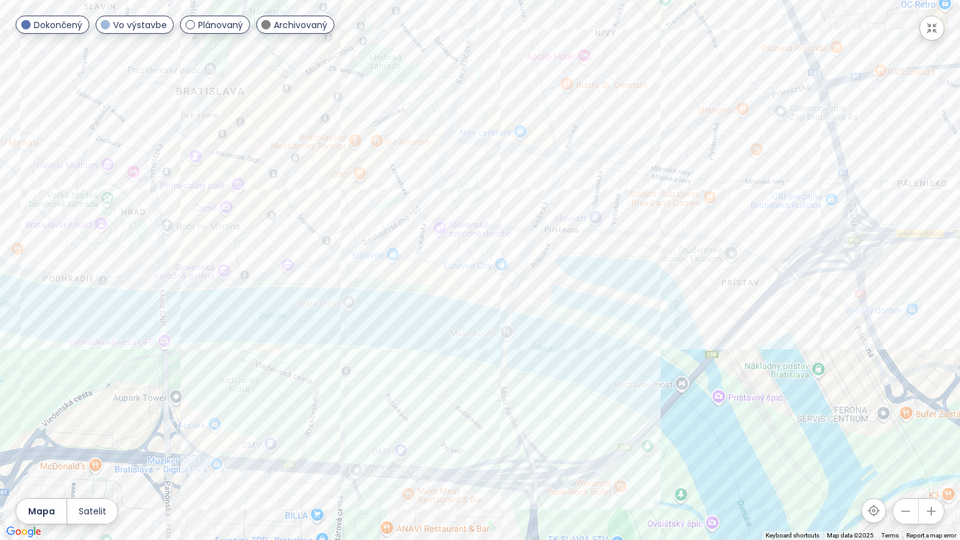
drag, startPoint x: 695, startPoint y: 137, endPoint x: 616, endPoint y: 294, distance: 176.0
click at [616, 294] on div at bounding box center [480, 270] width 960 height 540
click at [565, 181] on div "Downtown Yards" at bounding box center [480, 270] width 960 height 540
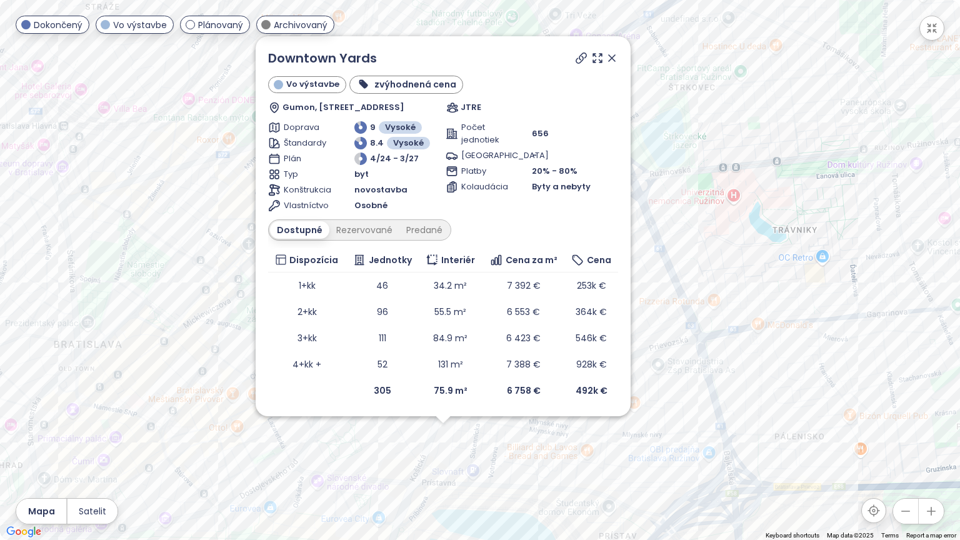
drag, startPoint x: 769, startPoint y: 149, endPoint x: 717, endPoint y: 365, distance: 221.7
click at [717, 365] on div "Downtown Yards Vo výstavbe zvýhodnená cena Gumon, [GEOGRAPHIC_DATA] 6, 821 09 R…" at bounding box center [480, 270] width 960 height 540
click at [610, 56] on icon at bounding box center [612, 57] width 6 height 6
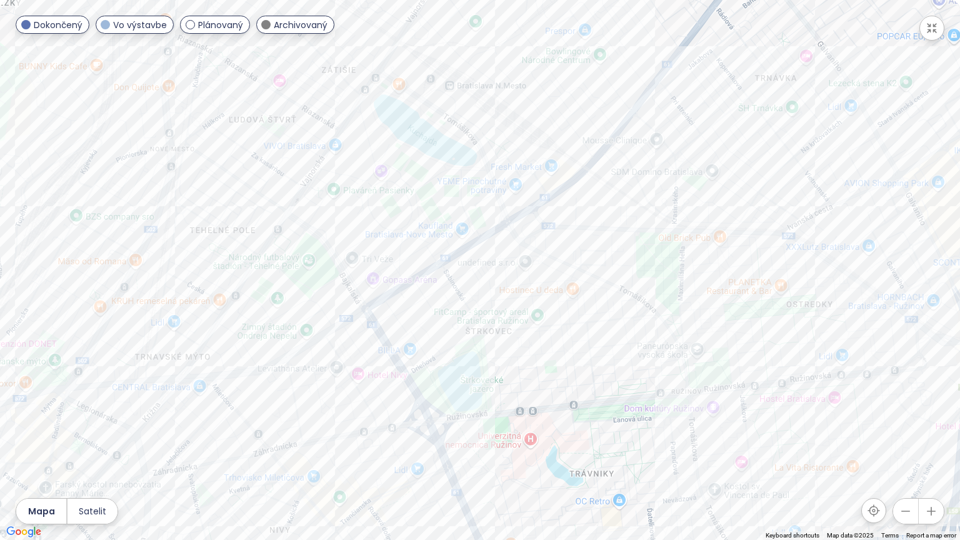
drag, startPoint x: 564, startPoint y: 340, endPoint x: 557, endPoint y: 362, distance: 23.3
click at [557, 362] on div at bounding box center [480, 270] width 960 height 540
click at [928, 27] on icon "button" at bounding box center [931, 28] width 12 height 12
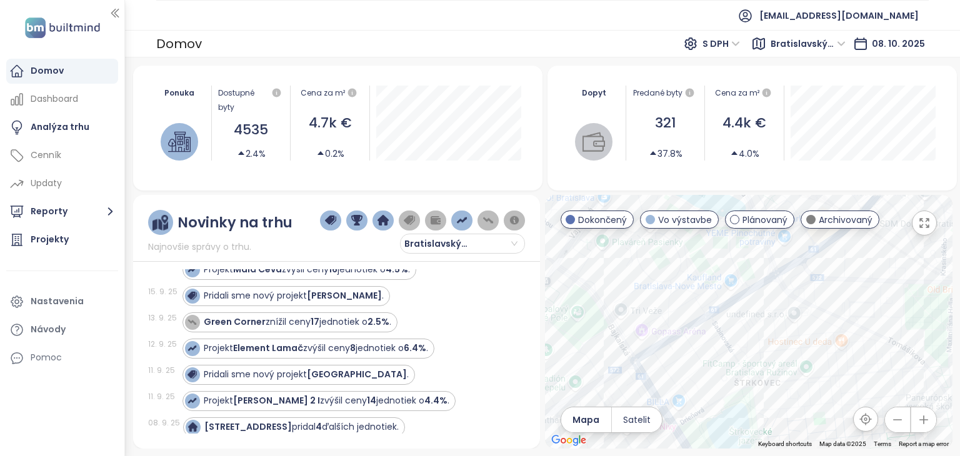
scroll to position [325, 0]
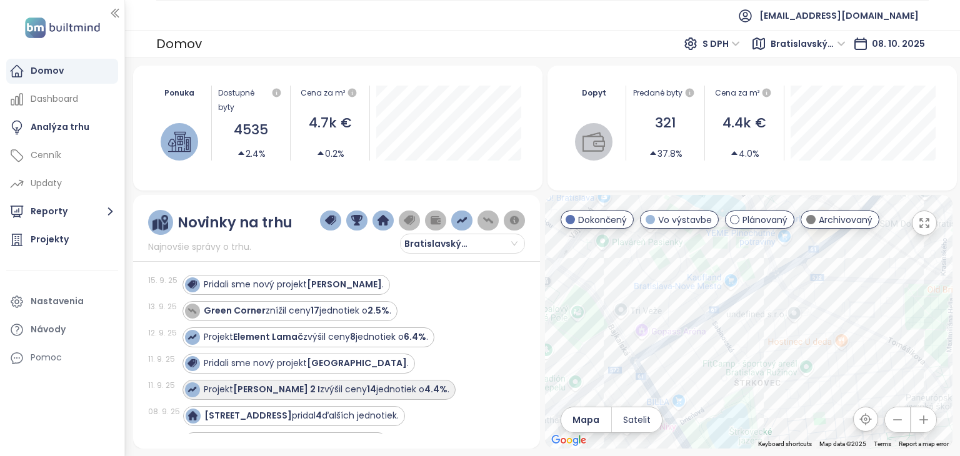
click at [317, 392] on div "Projekt [PERSON_NAME] 2 I zvýšil ceny 14 jednotiek o 4.4% ." at bounding box center [327, 389] width 246 height 13
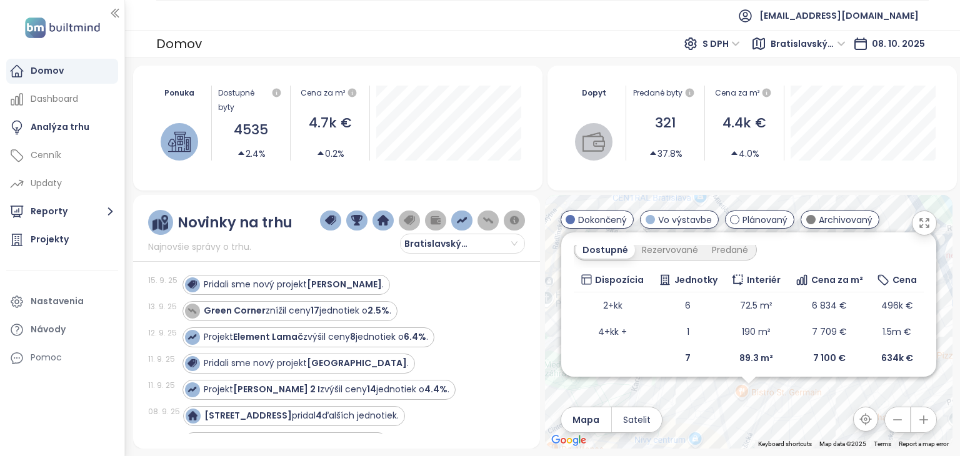
scroll to position [211, 0]
